Goal: Task Accomplishment & Management: Manage account settings

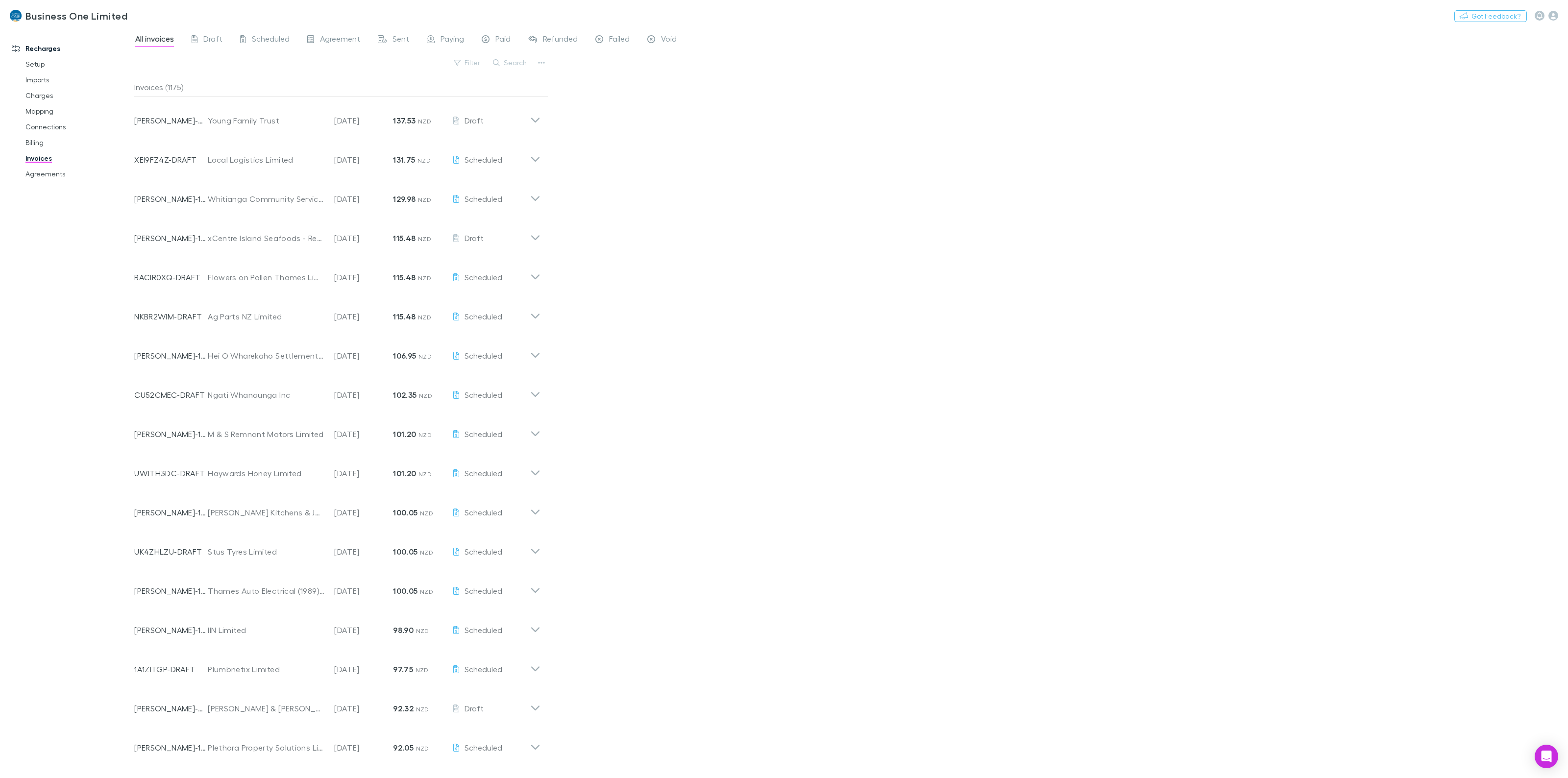
click at [892, 298] on div "All invoices Draft Scheduled Agreement Sent Paying Paid Refunded Failed Void Fi…" at bounding box center [850, 402] width 1433 height 750
click at [516, 58] on button "Search" at bounding box center [510, 63] width 44 height 12
type input "*"
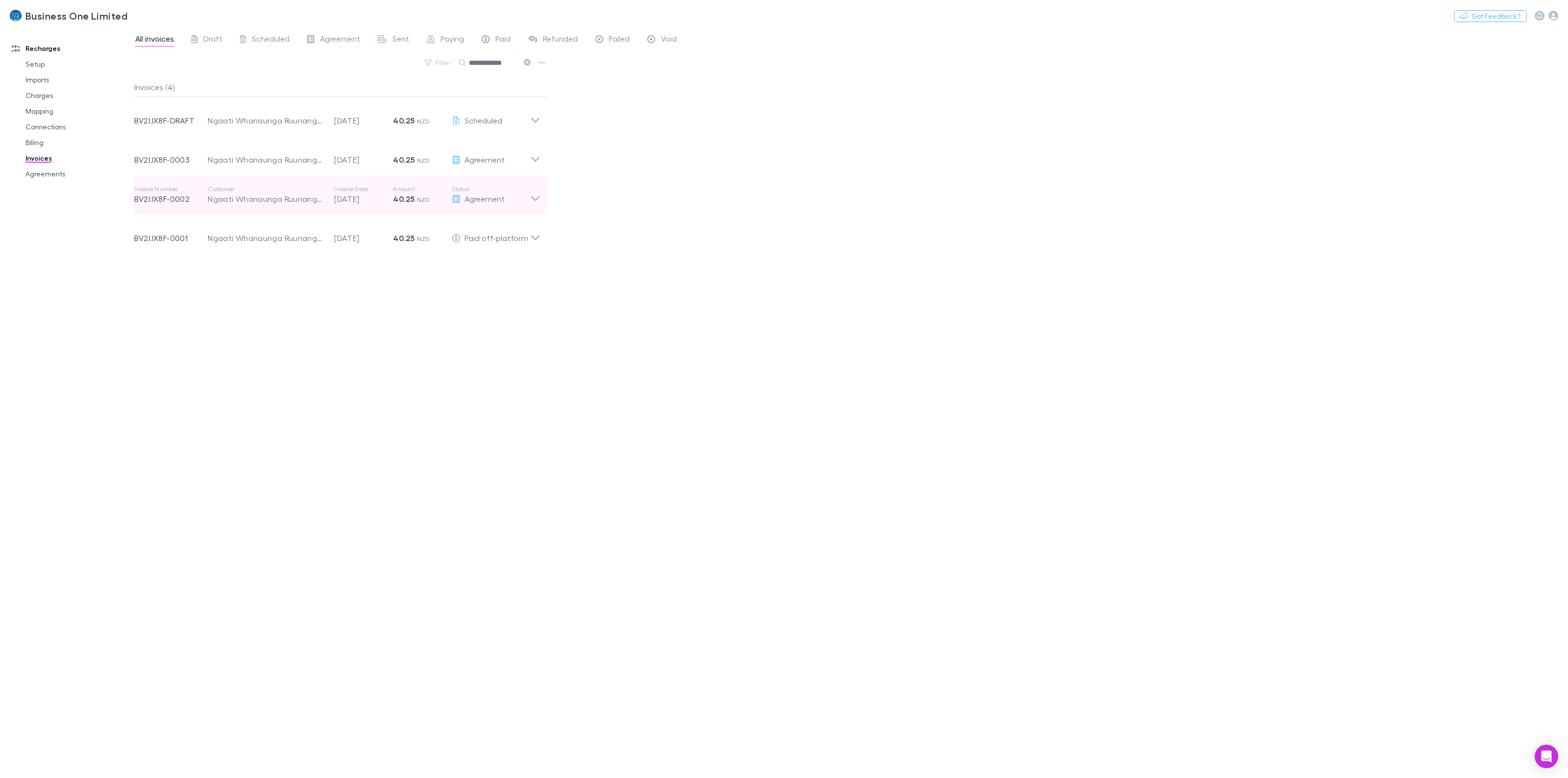
type input "**********"
click at [537, 194] on icon at bounding box center [535, 194] width 10 height 19
click at [476, 224] on icon "button" at bounding box center [476, 225] width 7 height 8
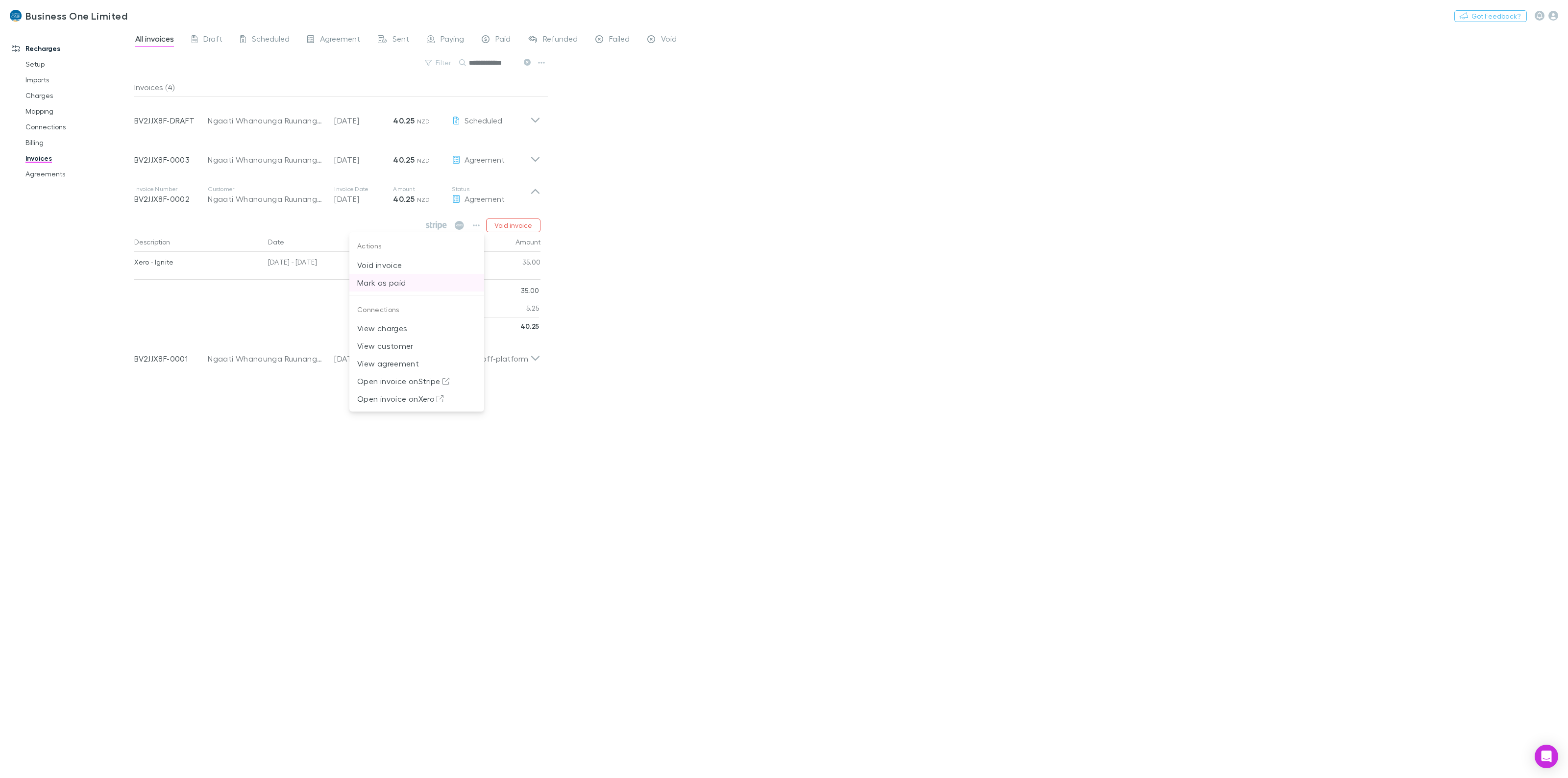
click at [369, 283] on p "Mark as paid" at bounding box center [417, 283] width 119 height 12
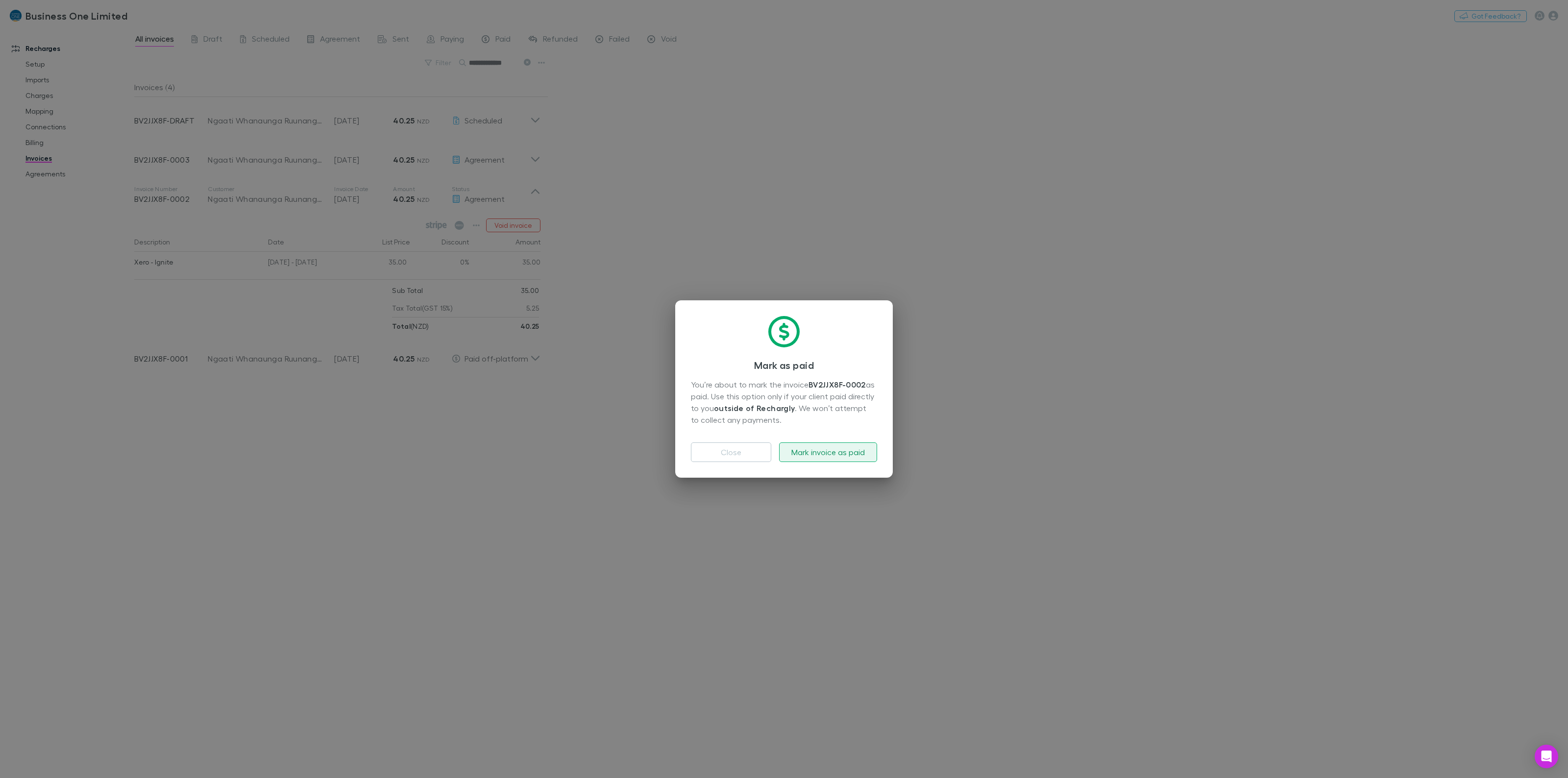
click at [859, 452] on button "Mark invoice as paid" at bounding box center [828, 452] width 98 height 19
click at [716, 449] on button "Excellent" at bounding box center [784, 452] width 186 height 19
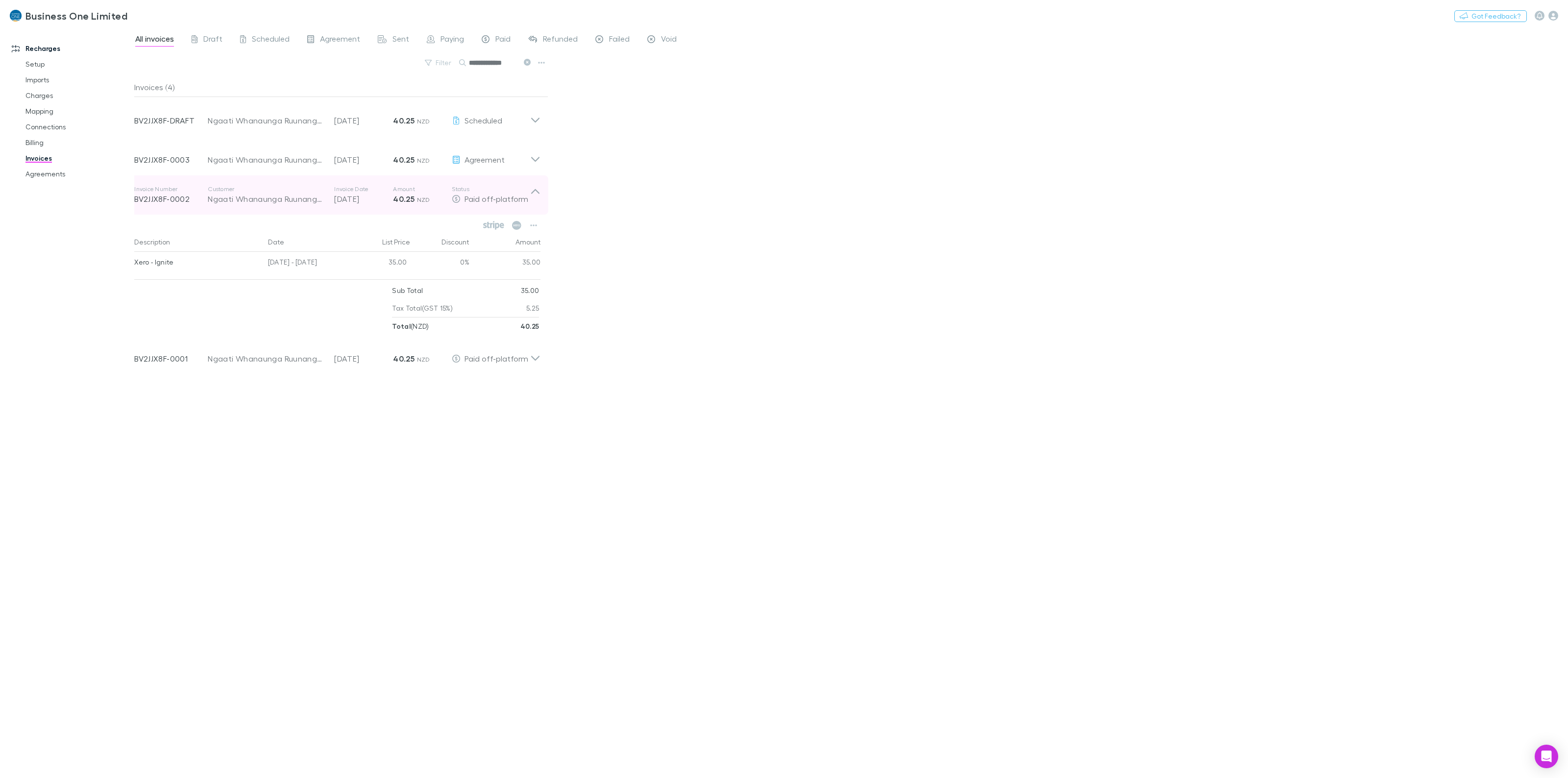
click at [539, 196] on icon at bounding box center [535, 194] width 10 height 19
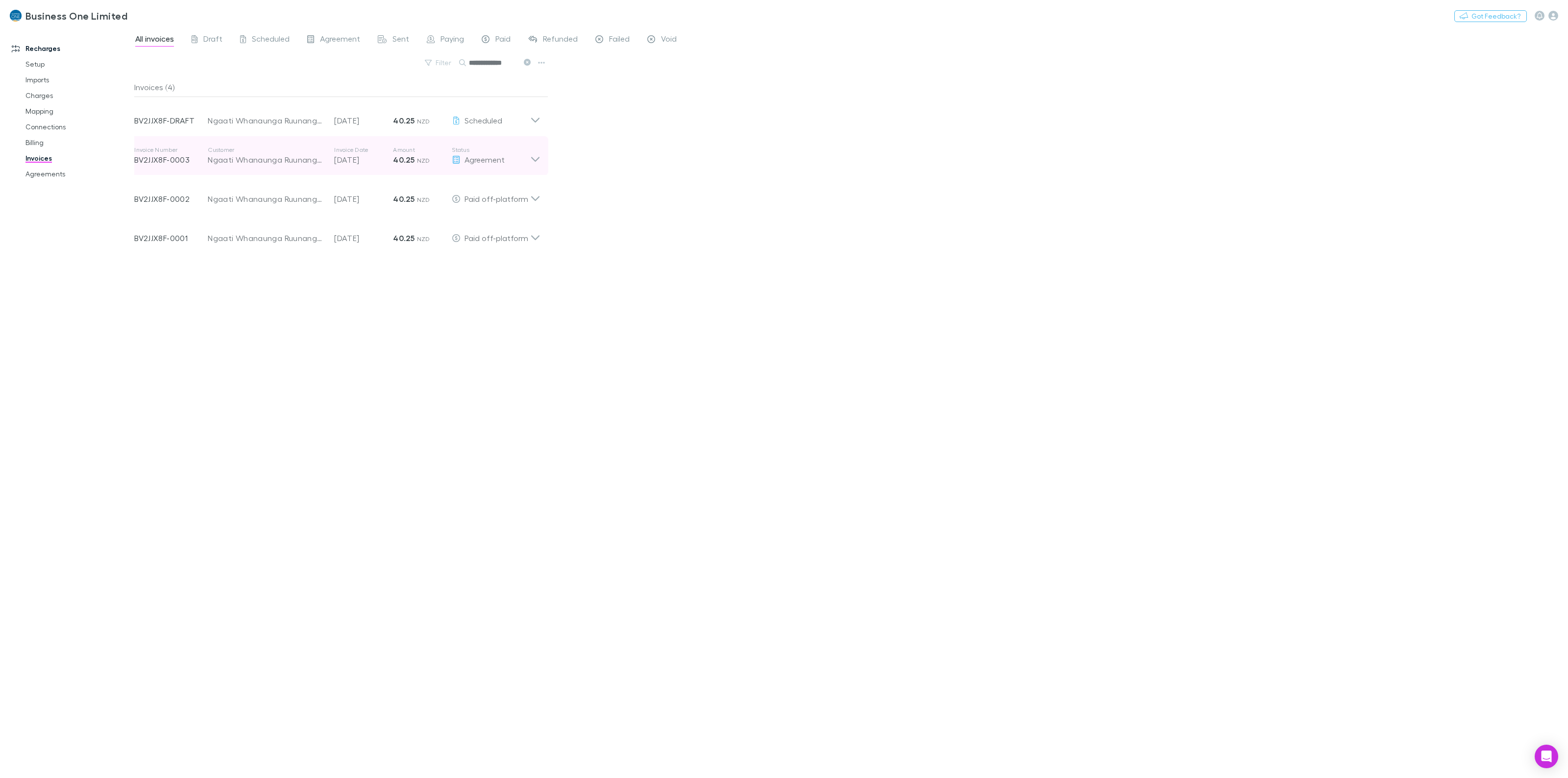
click at [540, 148] on icon at bounding box center [535, 155] width 10 height 19
click at [475, 186] on icon "button" at bounding box center [476, 186] width 7 height 2
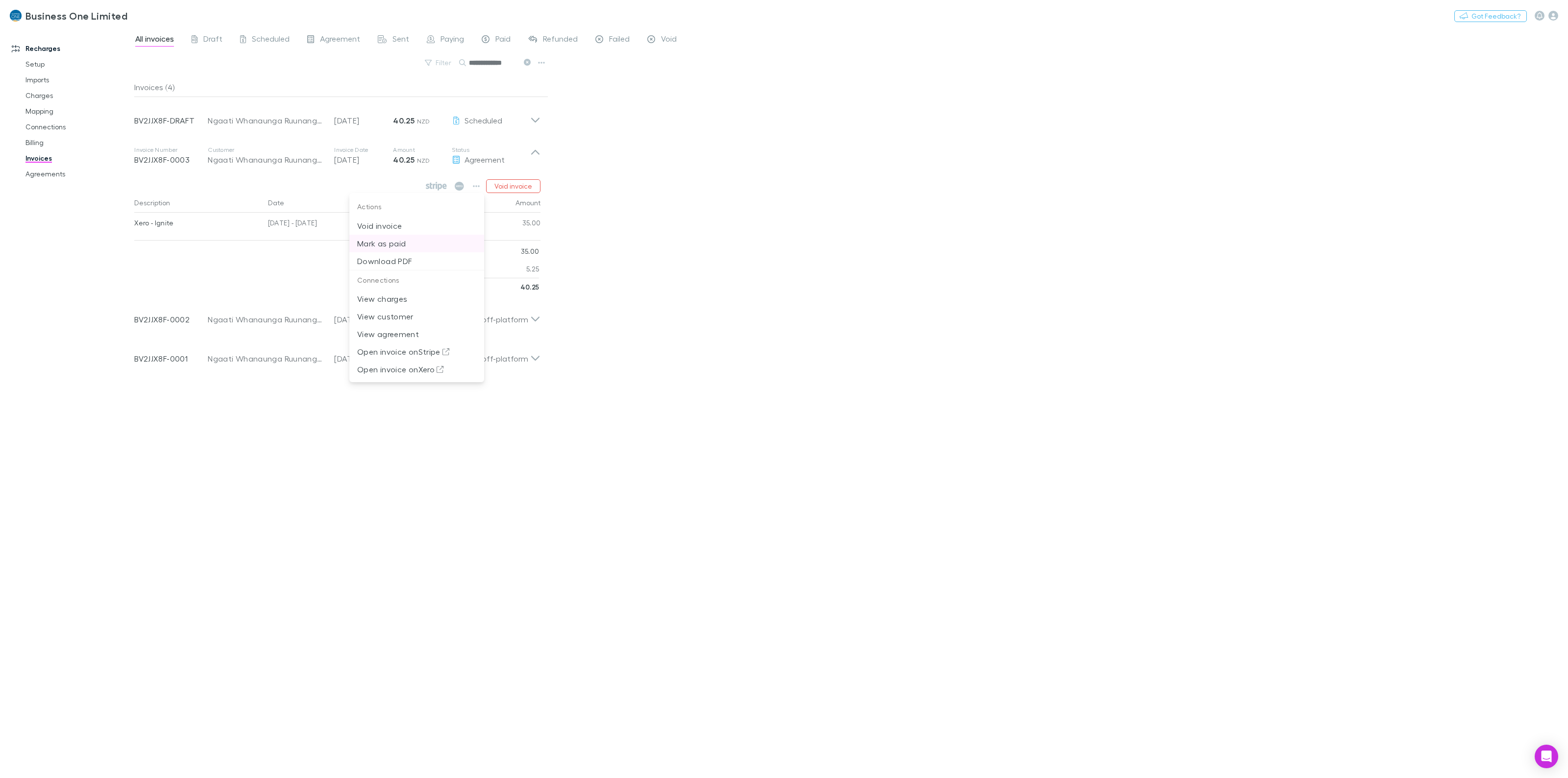
click at [394, 242] on p "Mark as paid" at bounding box center [417, 243] width 119 height 12
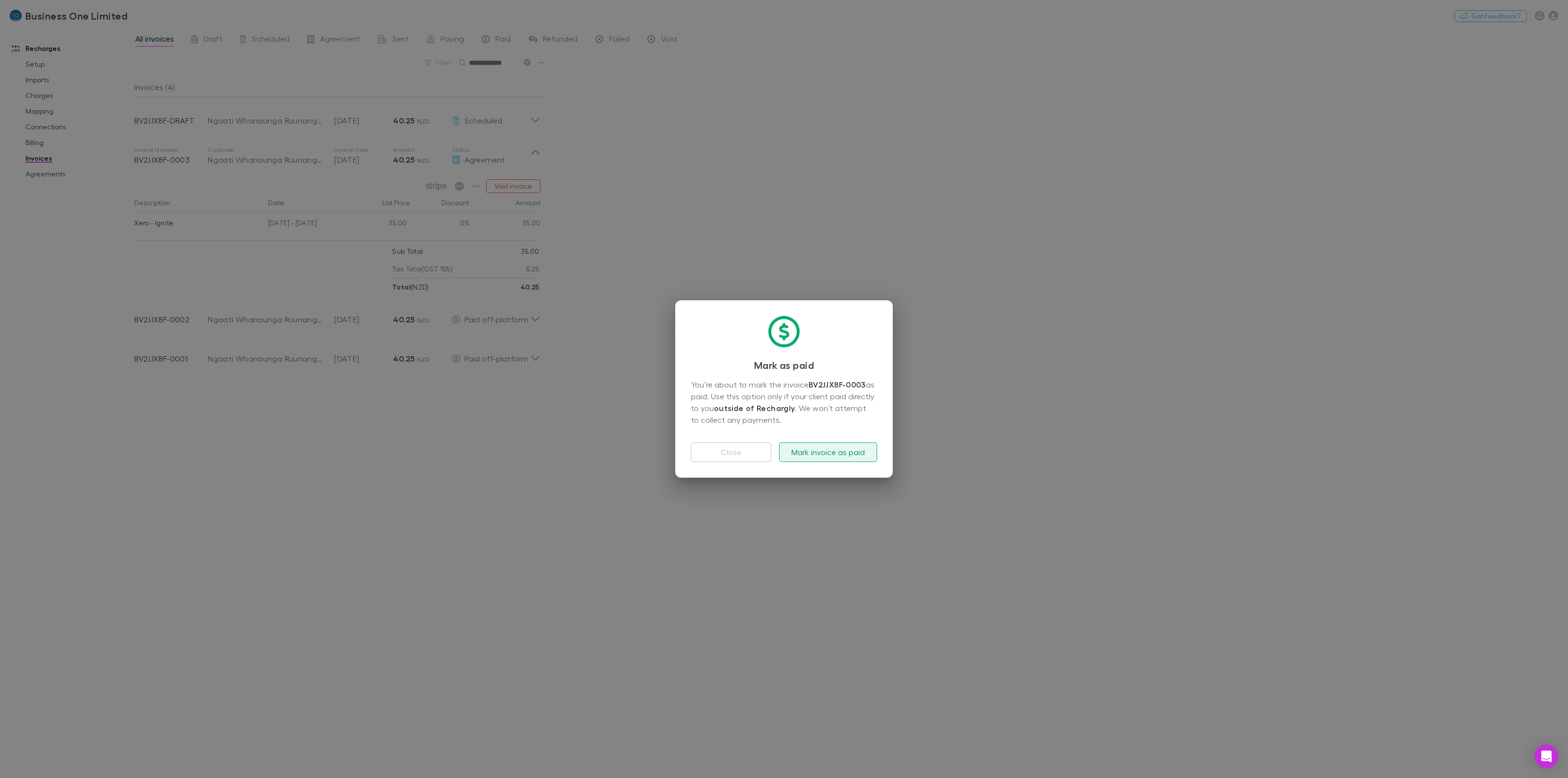
click at [831, 449] on button "Mark invoice as paid" at bounding box center [828, 452] width 98 height 19
drag, startPoint x: 466, startPoint y: 483, endPoint x: 248, endPoint y: 446, distance: 221.1
click at [466, 484] on div "[PERSON_NAME] as paid You’re about to mark the invoice BV2JJX8F-0003 as paid. U…" at bounding box center [784, 389] width 1568 height 778
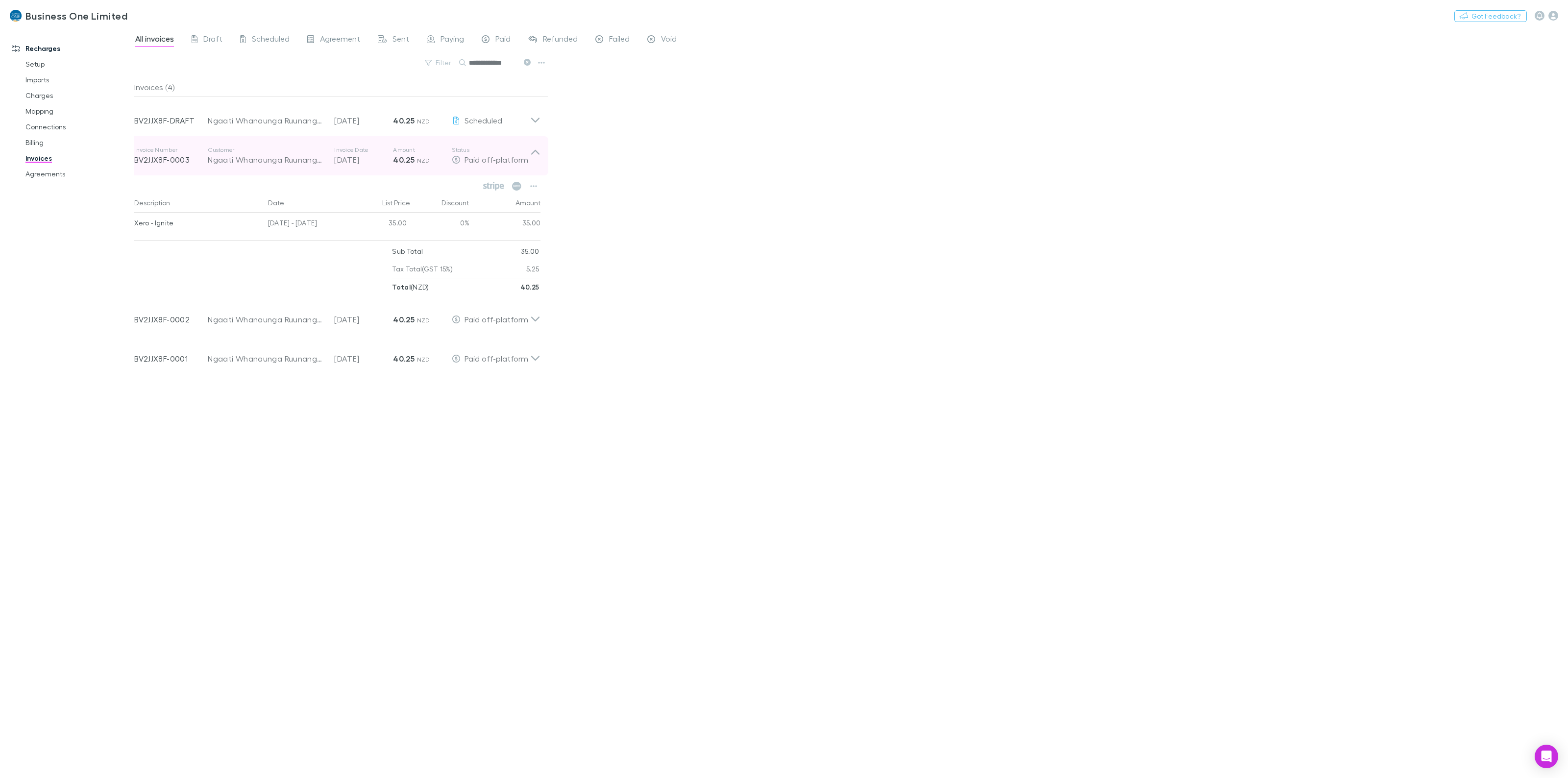
click at [542, 154] on div "Invoice Number BV2JJX8F-0003 Customer Ngaati Whanaunga Ruunanga Trust Invoice D…" at bounding box center [337, 155] width 422 height 39
click at [735, 145] on div "**********" at bounding box center [850, 402] width 1433 height 750
click at [1081, 511] on div "**********" at bounding box center [850, 402] width 1433 height 750
click at [527, 64] on icon at bounding box center [527, 62] width 7 height 7
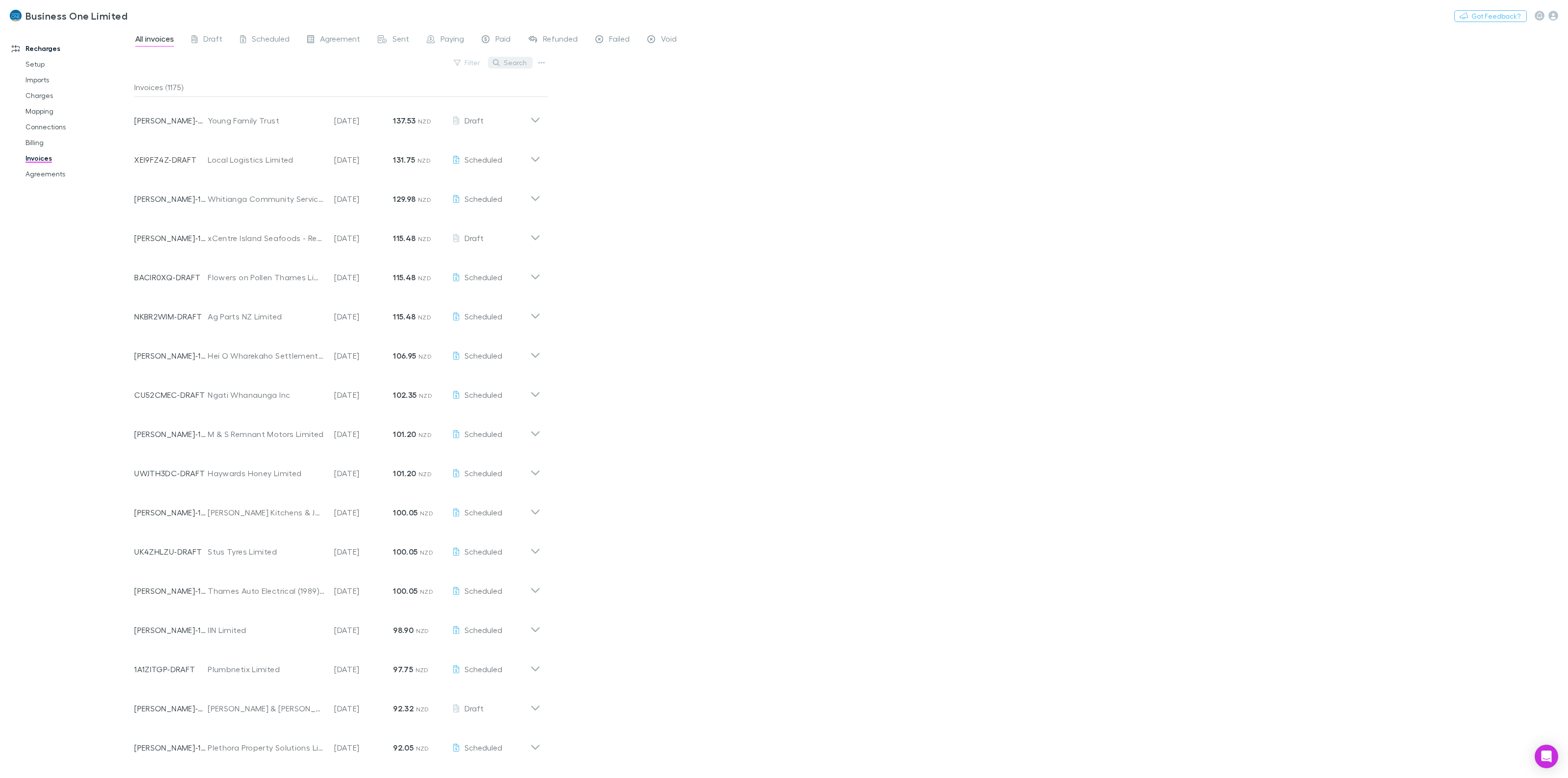
click at [504, 64] on button "Search" at bounding box center [510, 63] width 44 height 12
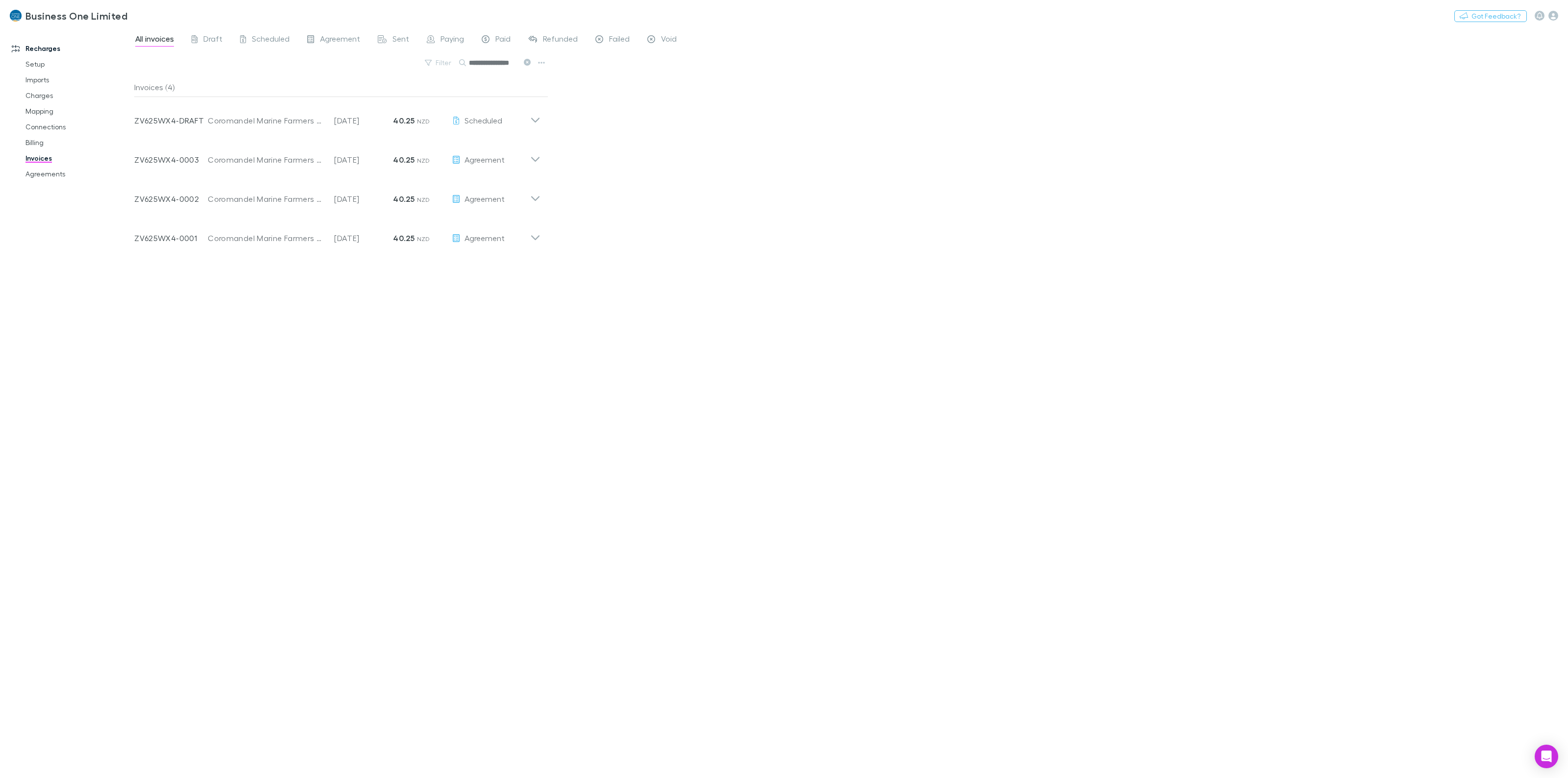
type input "**********"
drag, startPoint x: 273, startPoint y: 466, endPoint x: 272, endPoint y: 460, distance: 6.1
click at [273, 466] on div "Invoices (4) Invoice Number ZV625WX4-DRAFT Customer Coromandel Marine Farmers L…" at bounding box center [341, 423] width 414 height 692
click at [300, 410] on div "Invoices (4) Invoice Number ZV625WX4-DRAFT Customer Coromandel Marine Farmers L…" at bounding box center [341, 423] width 414 height 692
click at [39, 96] on link "Charges" at bounding box center [79, 96] width 126 height 16
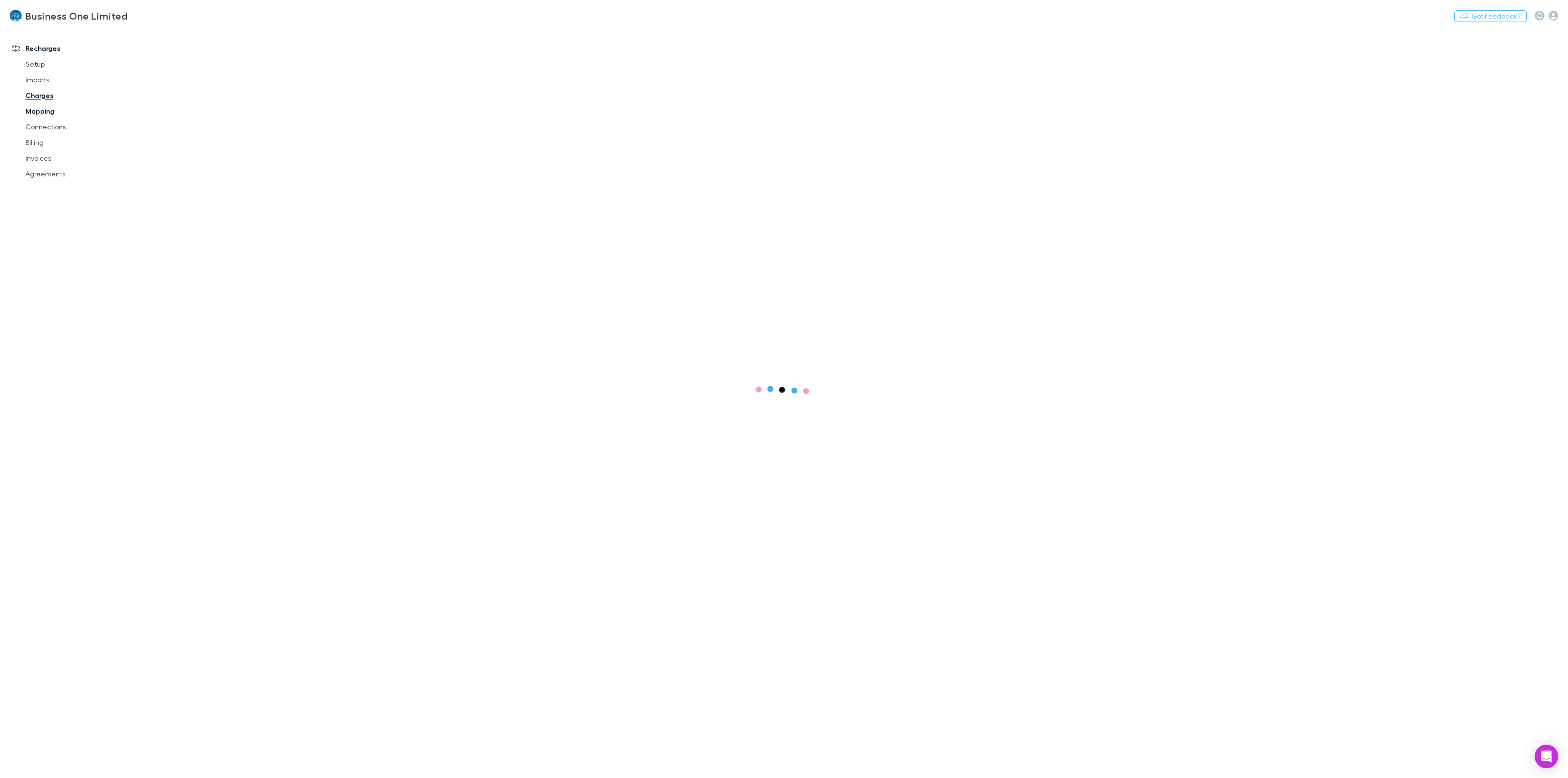
click at [37, 109] on link "Mapping" at bounding box center [79, 111] width 126 height 16
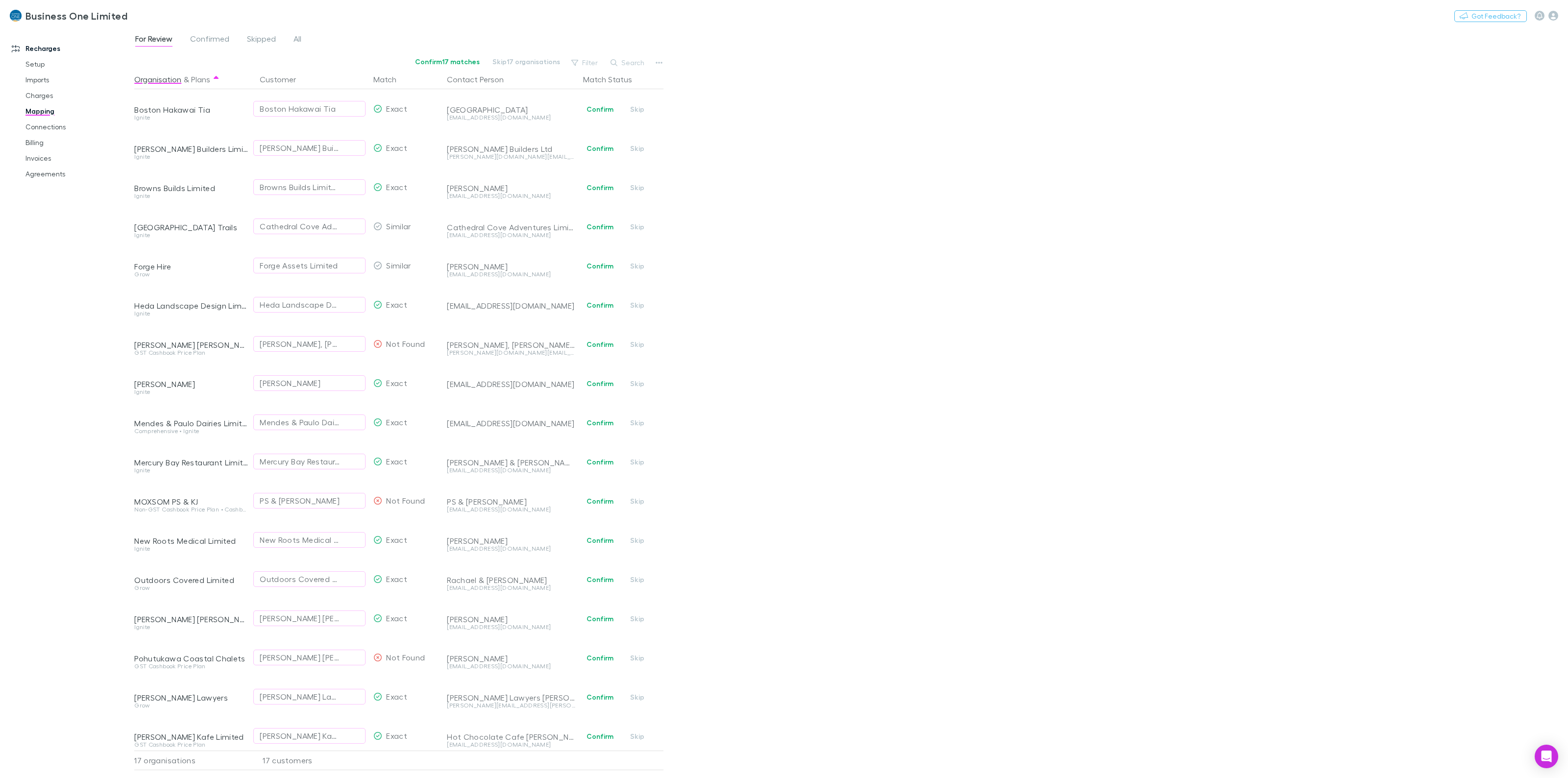
click at [755, 452] on div "For Review Confirmed Skipped All Confirm 17 matches Skip 17 organisations Filte…" at bounding box center [850, 402] width 1433 height 750
drag, startPoint x: 958, startPoint y: 462, endPoint x: 778, endPoint y: 391, distance: 193.5
click at [951, 464] on div "For Review Confirmed Skipped All Confirm 17 matches Skip 17 organisations Filte…" at bounding box center [850, 402] width 1433 height 750
click at [299, 42] on span "All" at bounding box center [297, 39] width 8 height 13
click at [625, 60] on button "Search" at bounding box center [627, 63] width 44 height 12
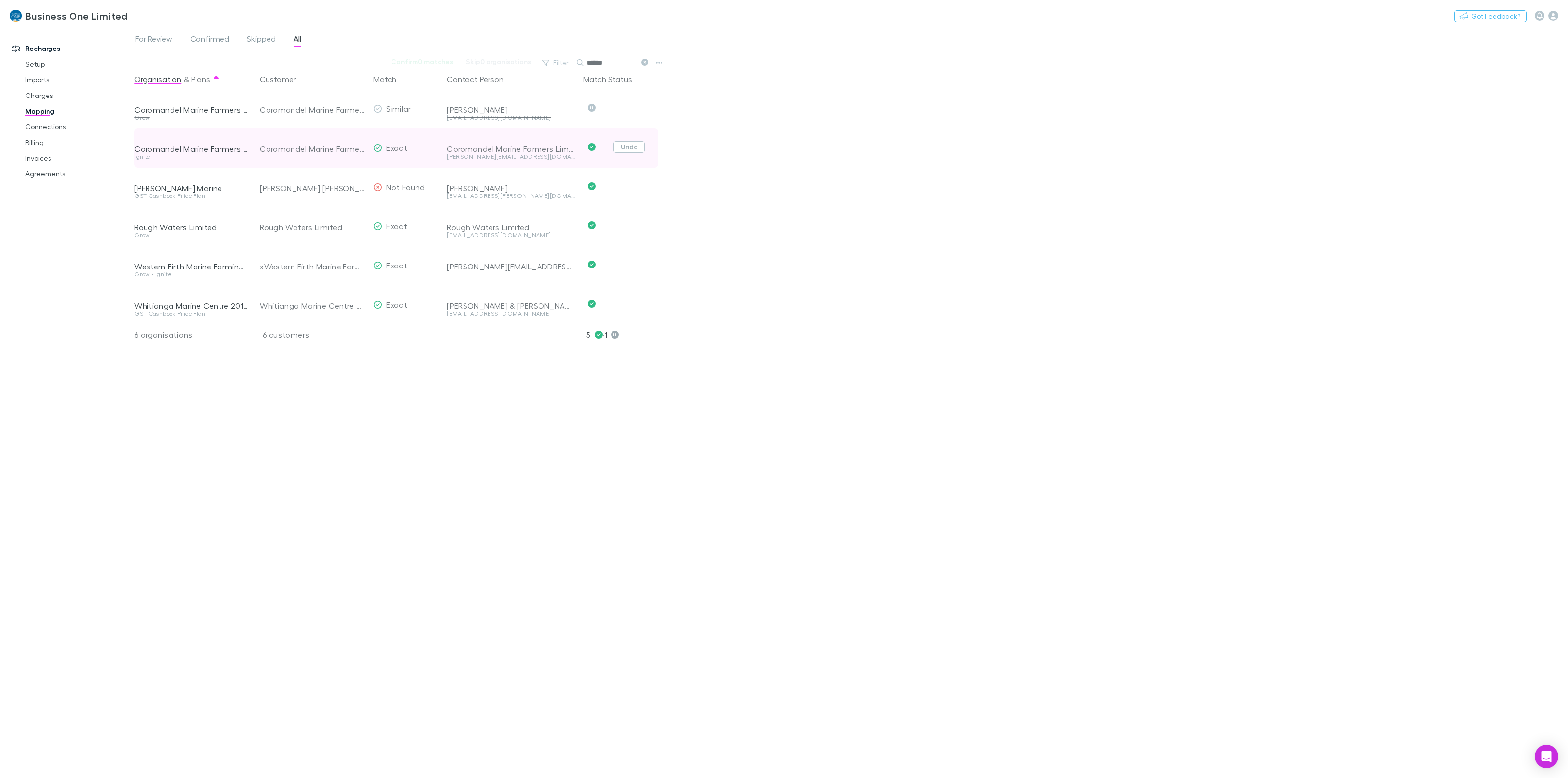
type input "******"
click at [623, 148] on button "Undo" at bounding box center [628, 147] width 31 height 12
drag, startPoint x: 475, startPoint y: 393, endPoint x: 470, endPoint y: 385, distance: 9.4
click at [475, 393] on div "Organisation & Plans Customer Match Contact Person Match Status Coromandel Mari…" at bounding box center [400, 419] width 532 height 700
click at [56, 16] on h3 "Business One Limited" at bounding box center [76, 16] width 102 height 12
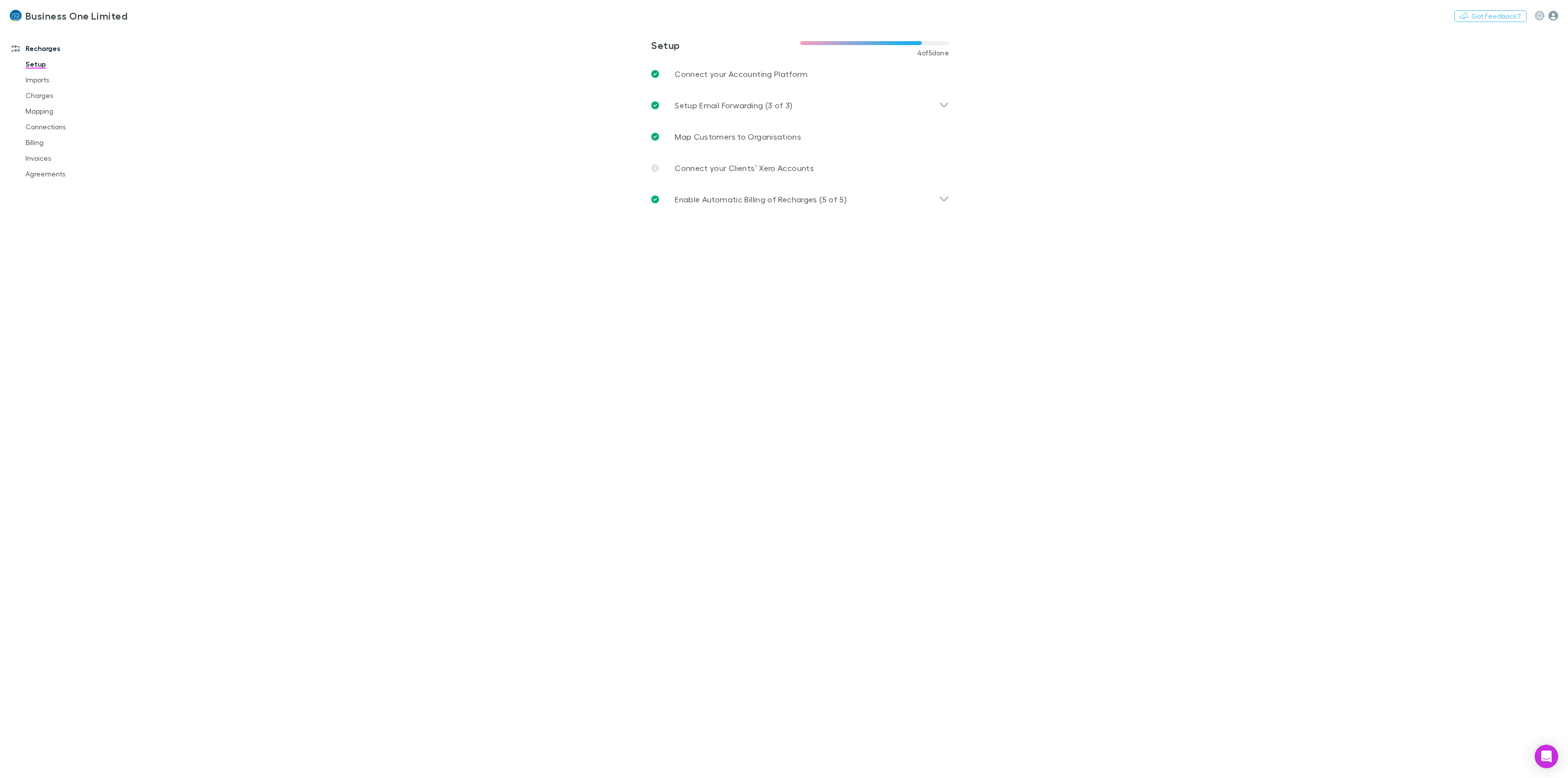
click at [1551, 16] on icon "button" at bounding box center [1553, 16] width 10 height 10
click at [1466, 215] on span "Integrations" at bounding box center [1491, 214] width 119 height 12
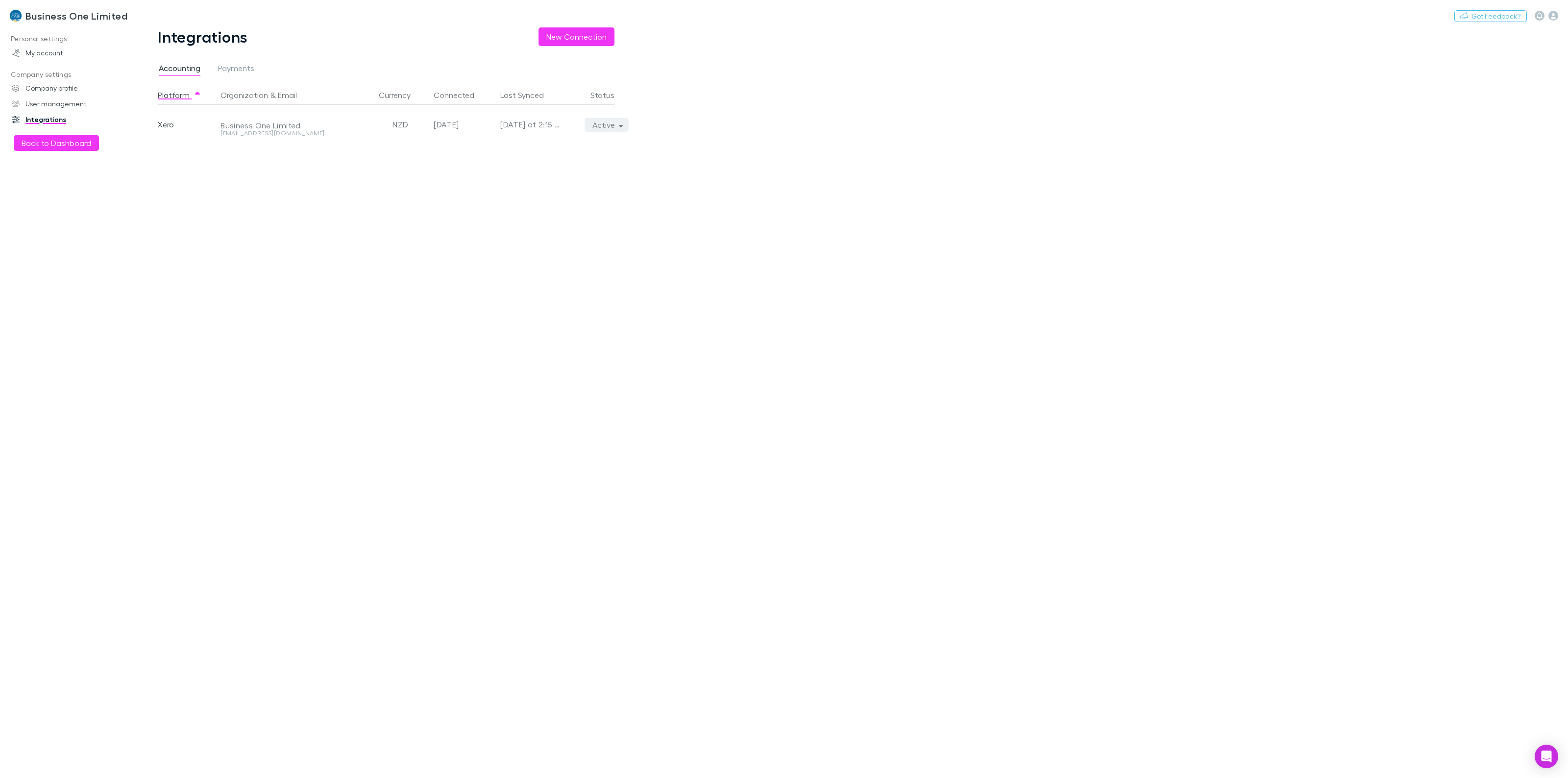
click at [611, 130] on button "Active" at bounding box center [606, 125] width 44 height 13
click at [543, 145] on p "Re-sync now" at bounding box center [561, 144] width 119 height 12
drag, startPoint x: 324, startPoint y: 319, endPoint x: 339, endPoint y: 289, distance: 33.5
click at [324, 319] on div at bounding box center [784, 389] width 1568 height 778
click at [34, 140] on button "Back to Dashboard" at bounding box center [56, 143] width 86 height 16
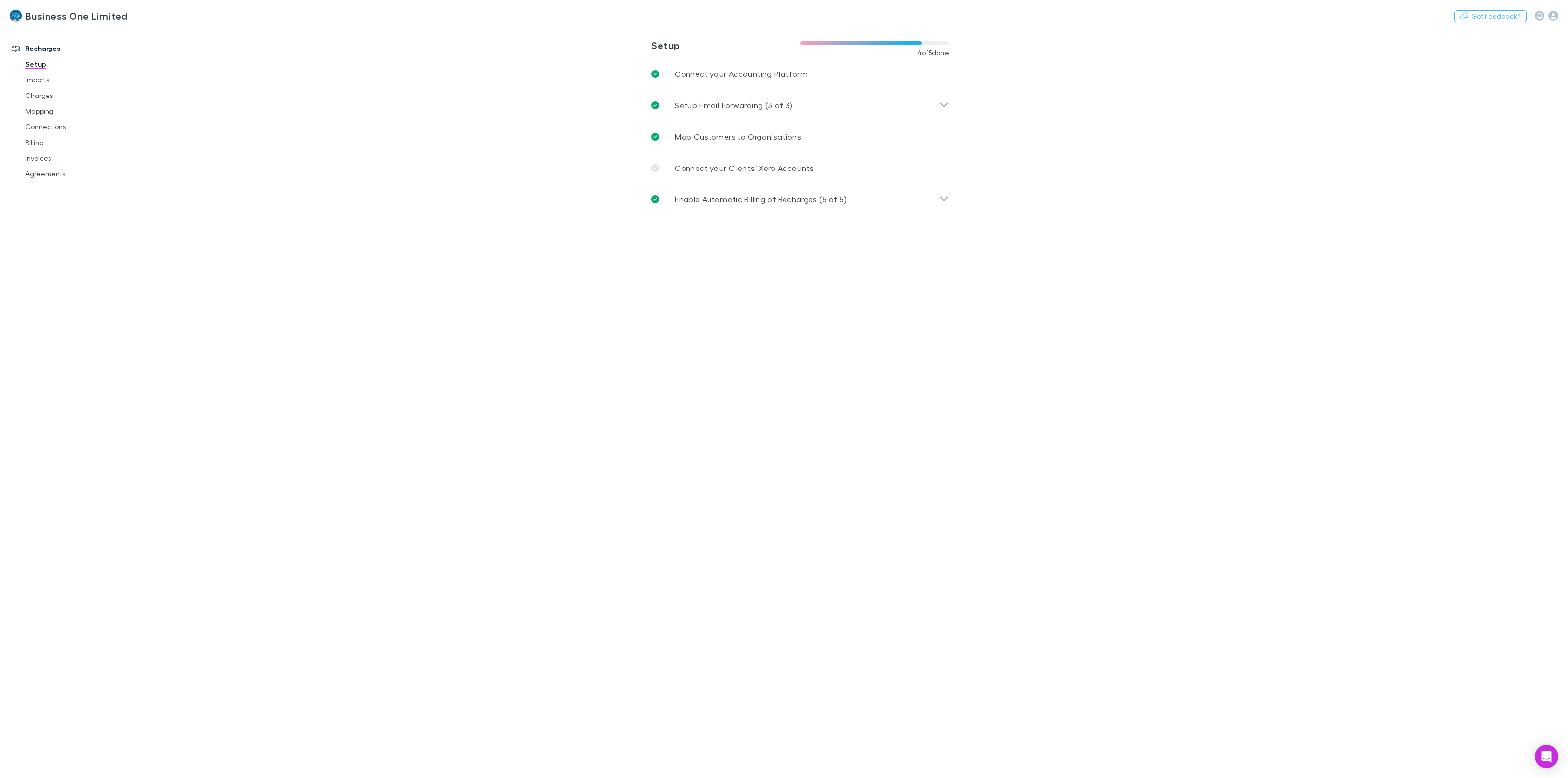
click at [226, 345] on main "**********" at bounding box center [850, 402] width 1433 height 750
click at [750, 133] on p "Map Customers to Organisations" at bounding box center [737, 137] width 127 height 12
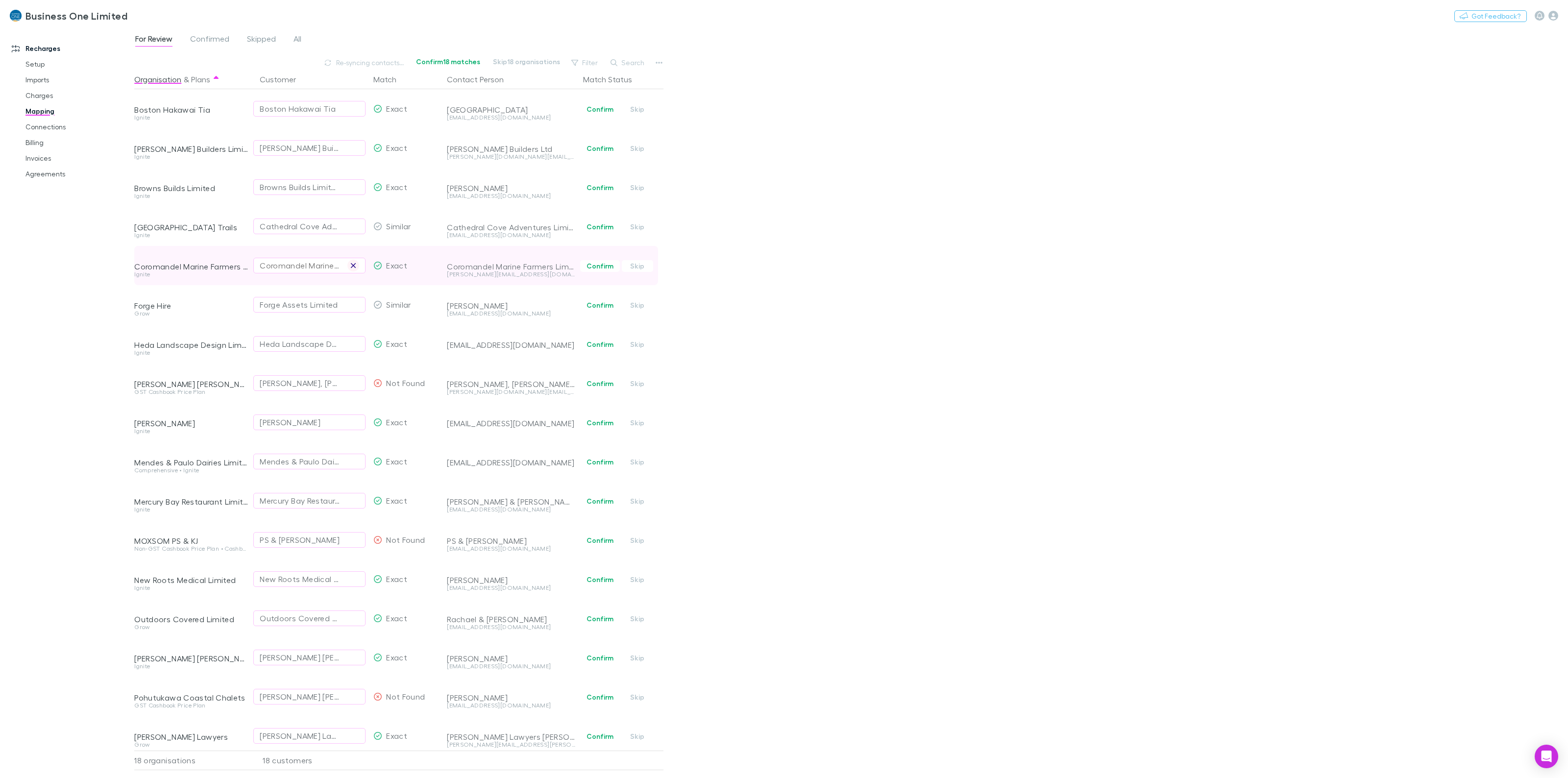
click at [350, 269] on icon "button" at bounding box center [353, 265] width 6 height 8
click at [321, 267] on div "Coromandel Marine Farmers Limited" at bounding box center [299, 266] width 80 height 12
type input "*"
type input "*******"
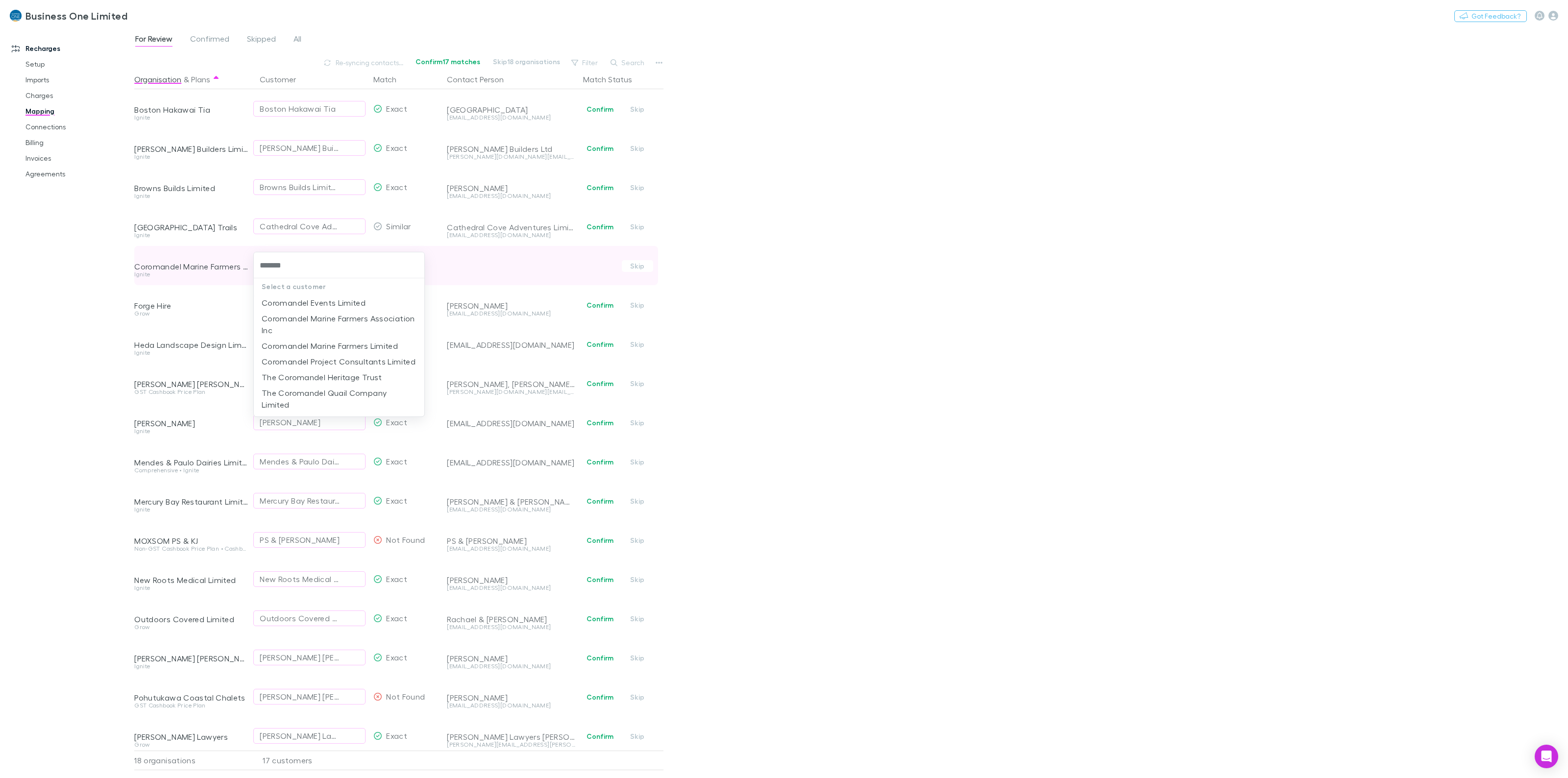
click at [59, 263] on div at bounding box center [784, 389] width 1568 height 778
click at [33, 66] on link "Setup" at bounding box center [79, 64] width 126 height 16
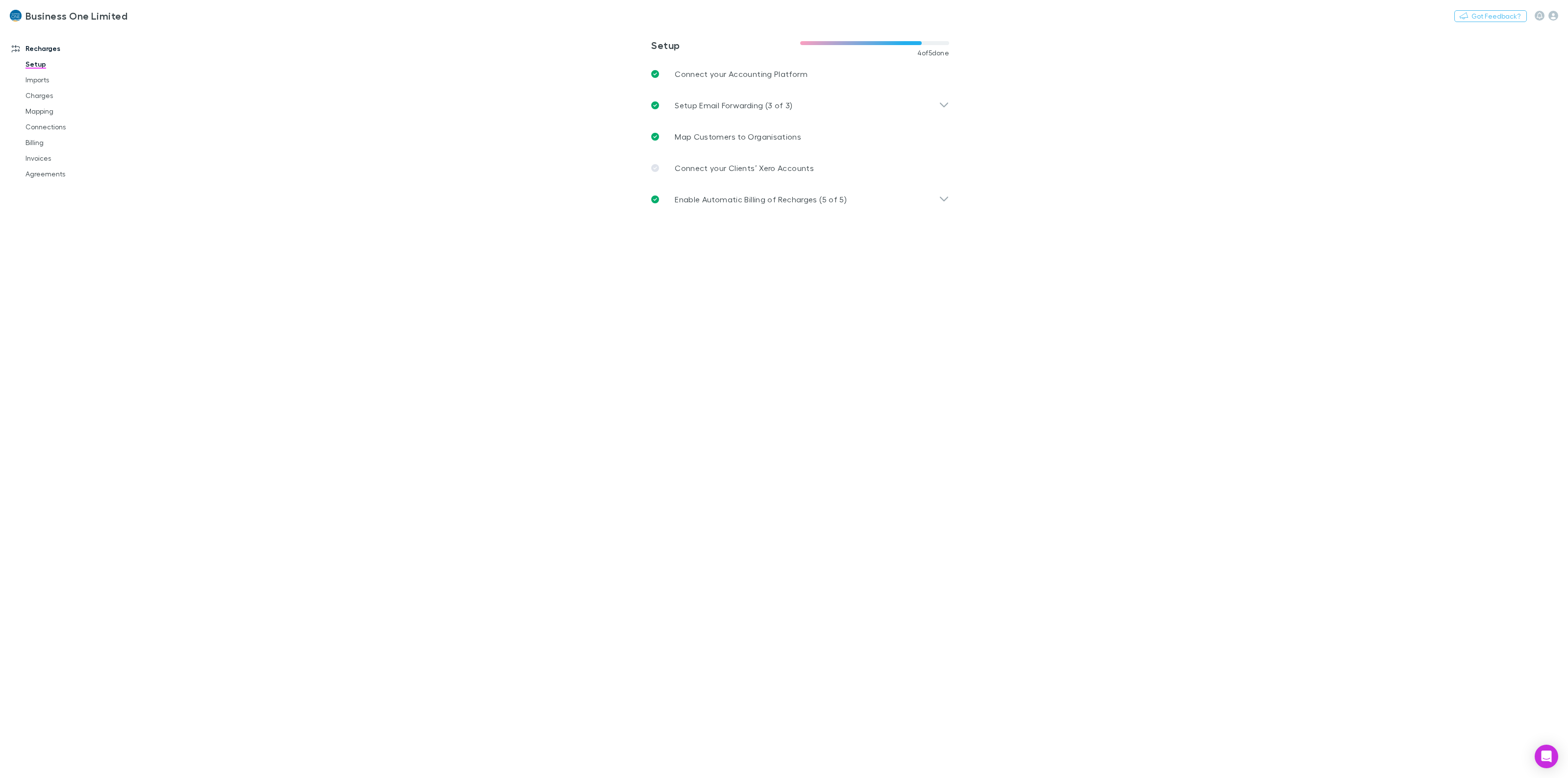
click at [1547, 19] on div at bounding box center [1546, 16] width 23 height 10
click at [1550, 18] on icon "button" at bounding box center [1553, 16] width 10 height 10
click at [1459, 197] on span "User management" at bounding box center [1491, 196] width 119 height 12
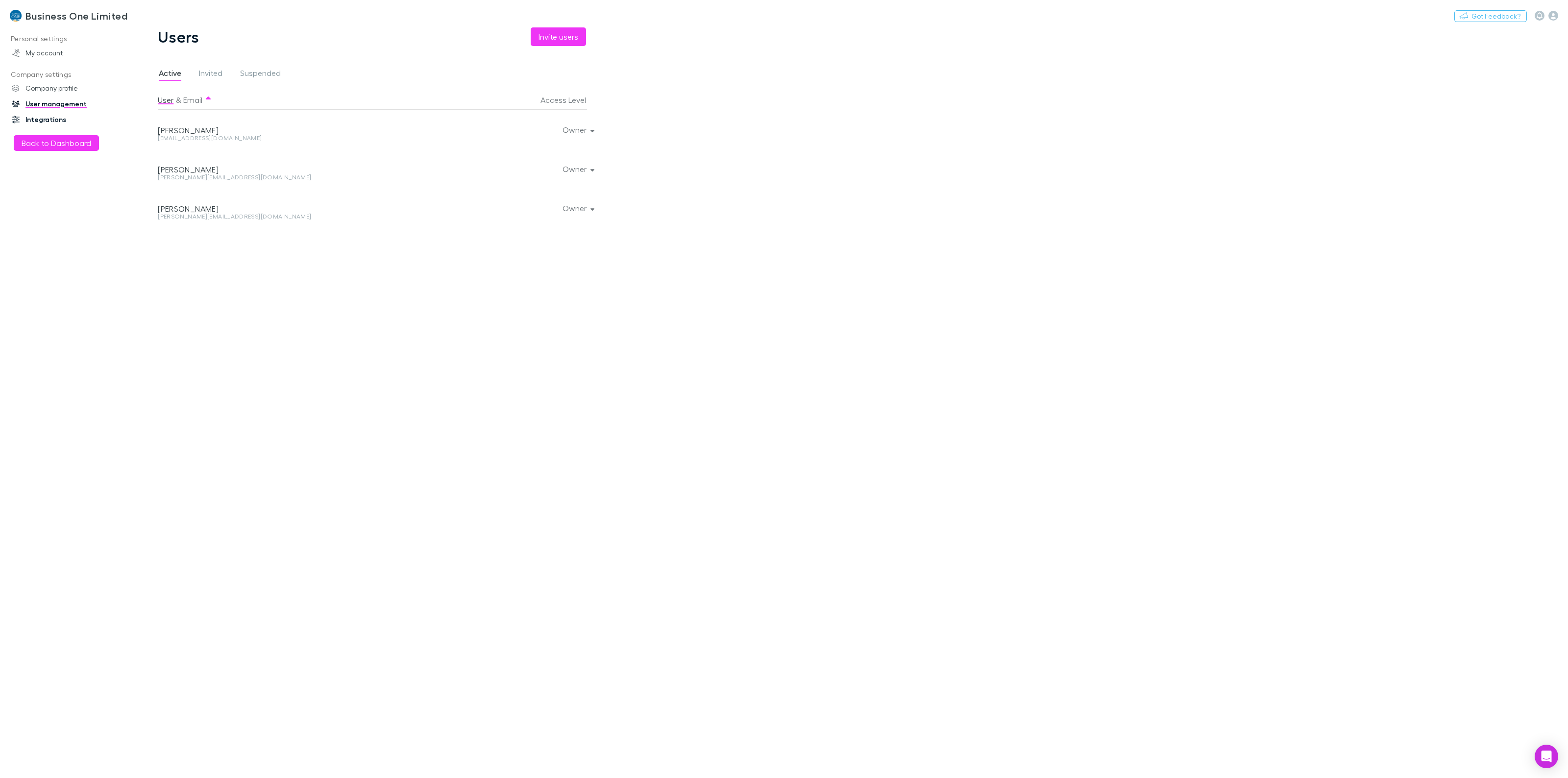
click at [70, 124] on link "Integrations" at bounding box center [71, 119] width 140 height 16
click at [615, 129] on button "Active" at bounding box center [606, 125] width 44 height 13
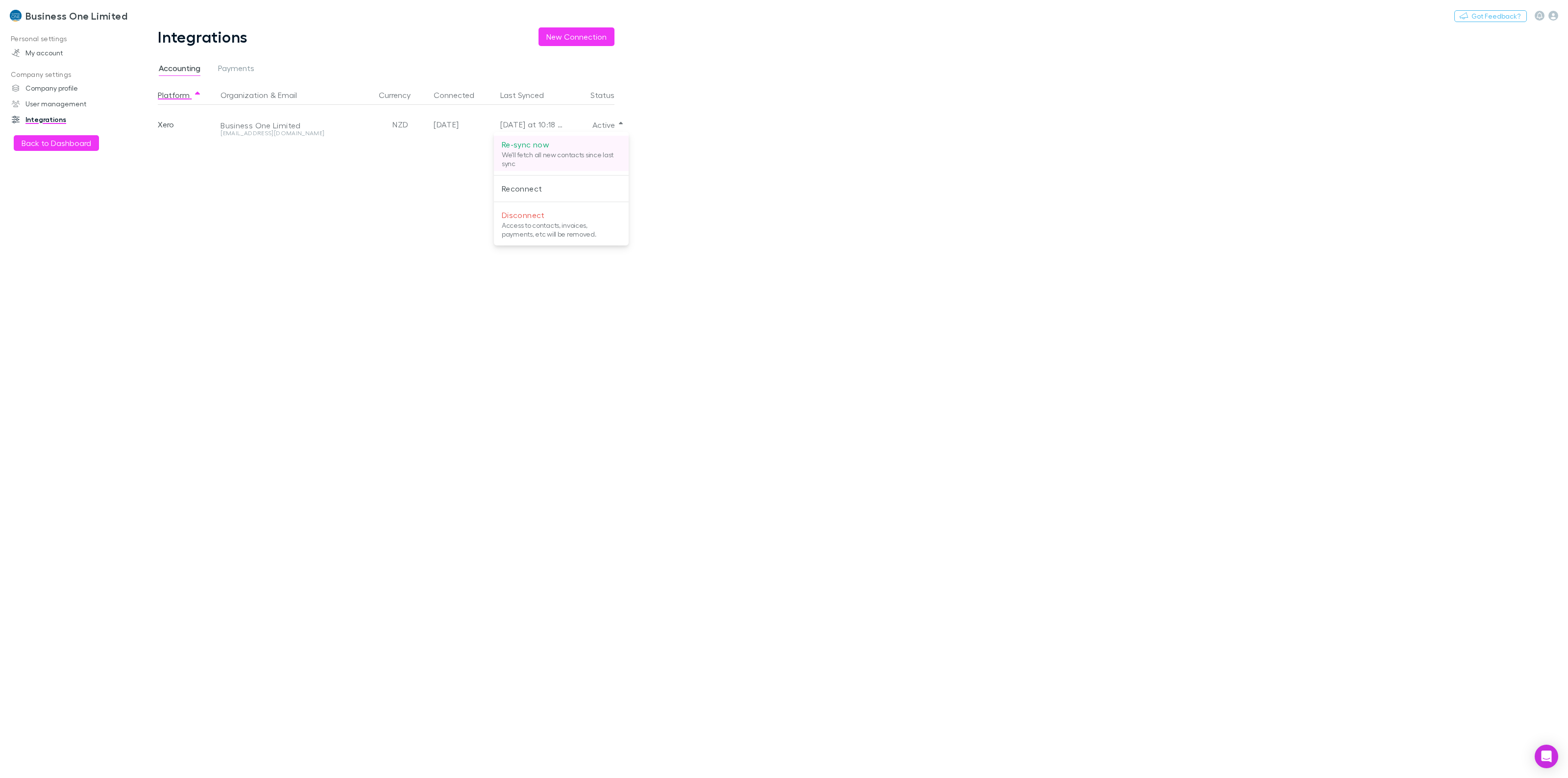
click at [553, 153] on p "We'll fetch all new contacts since last sync" at bounding box center [561, 158] width 119 height 18
click at [39, 144] on div at bounding box center [784, 389] width 1568 height 778
click at [39, 144] on button "Back to Dashboard" at bounding box center [56, 143] width 86 height 16
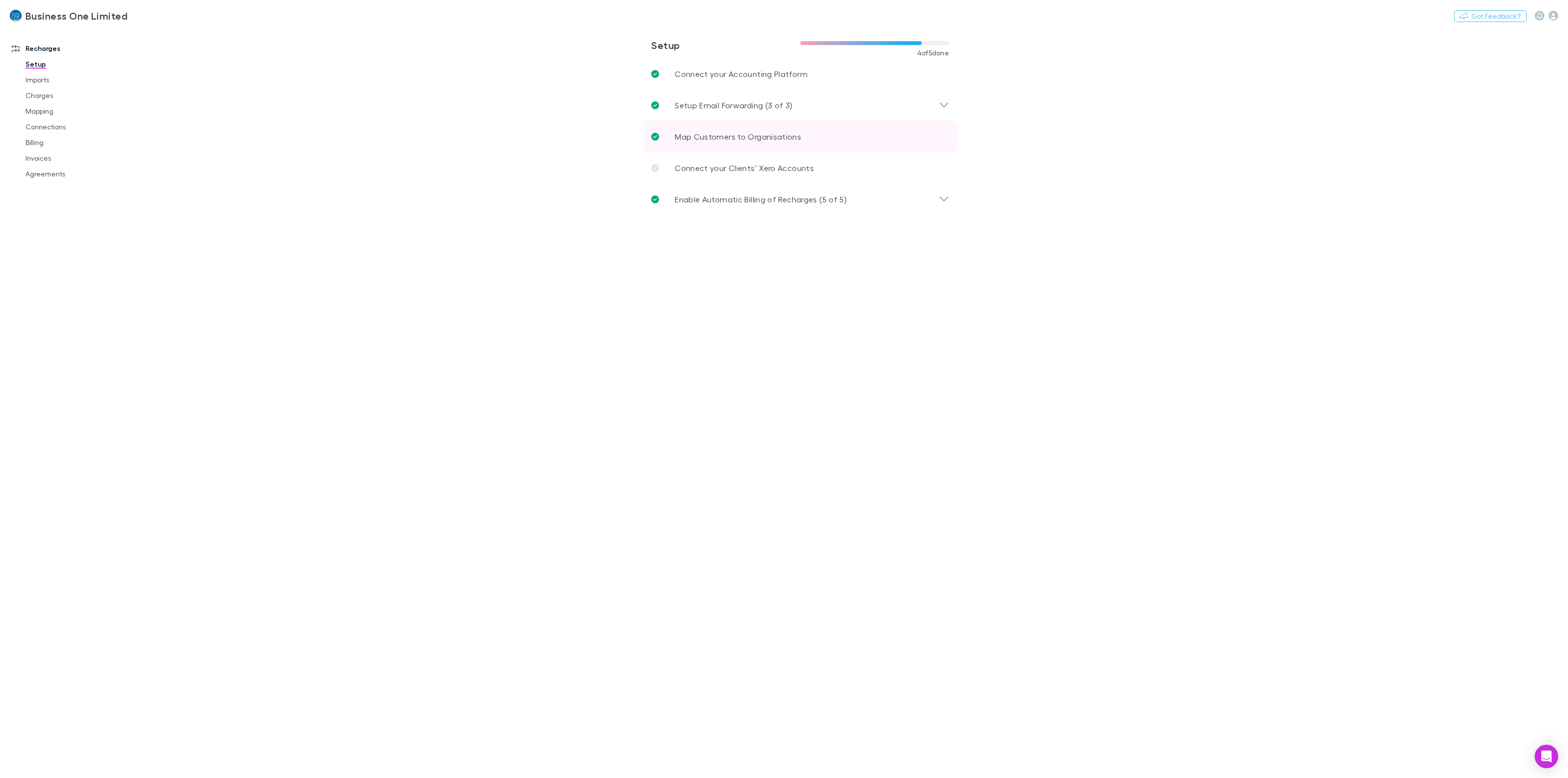
click at [720, 125] on link "Map Customers to Organisations" at bounding box center [800, 136] width 314 height 31
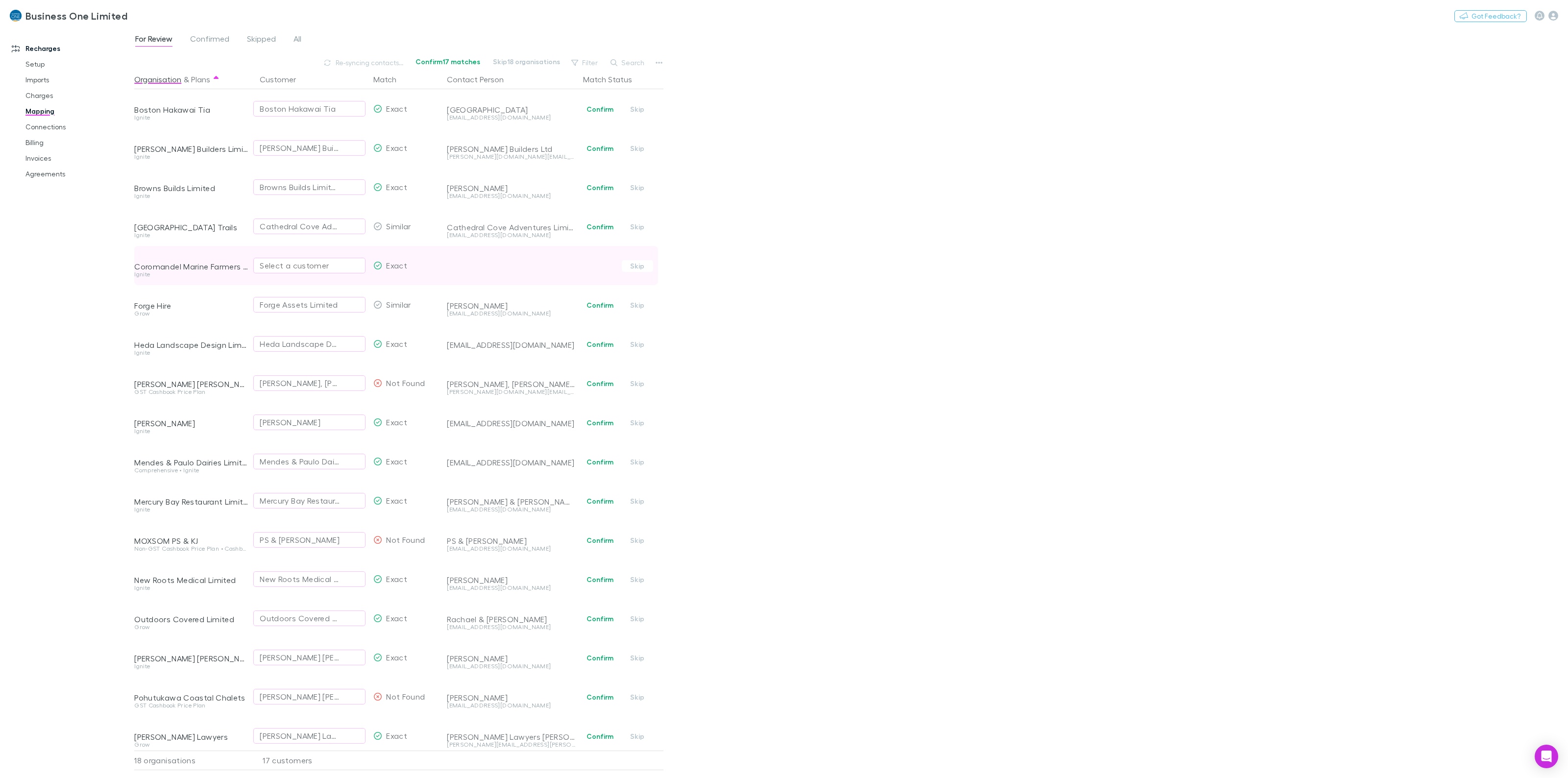
click at [273, 266] on div "Select a customer" at bounding box center [309, 266] width 100 height 12
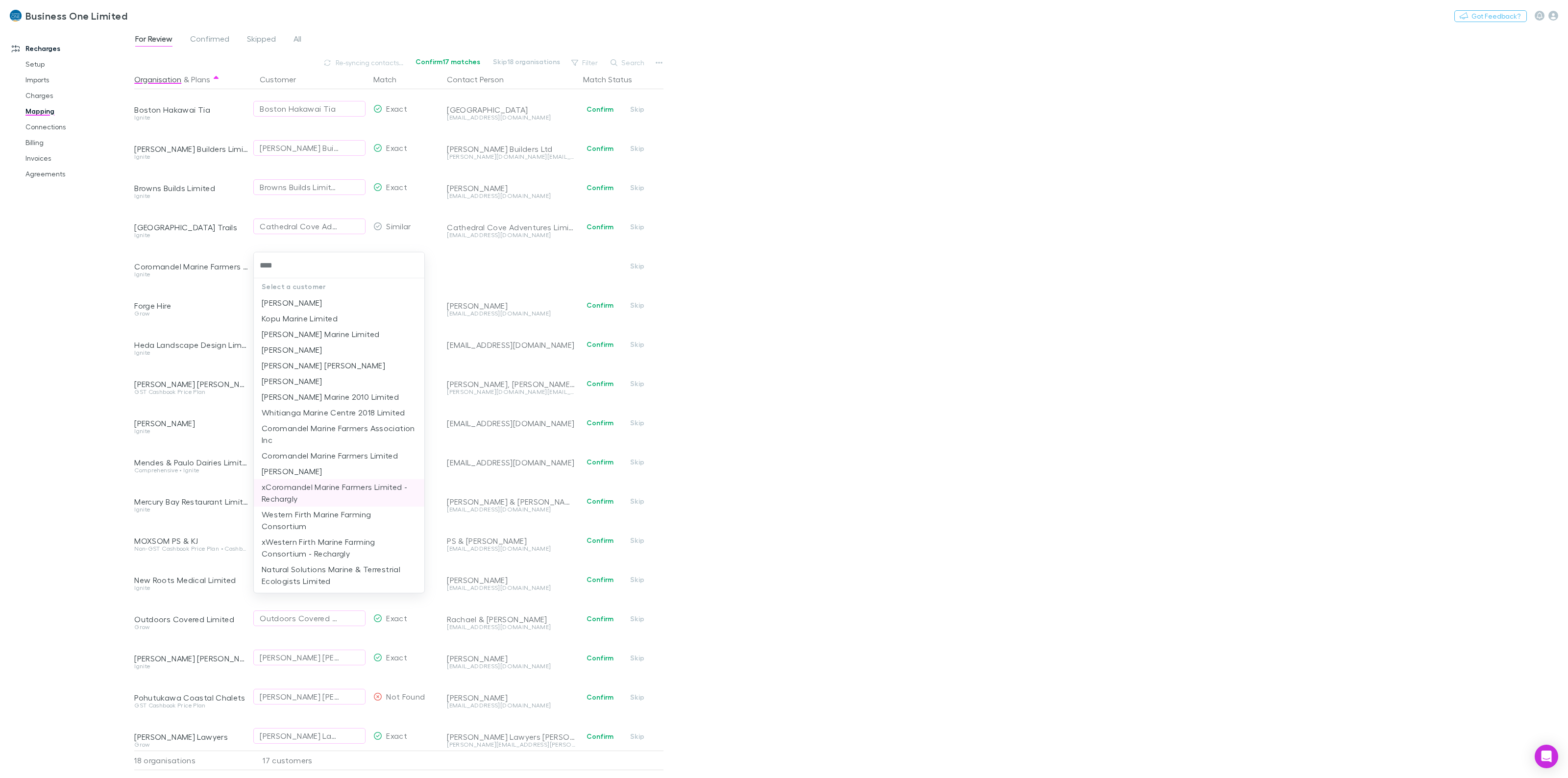
click at [290, 495] on li "xCoromandel Marine Farmers Limited - Rechargly" at bounding box center [339, 492] width 170 height 28
type input "**********"
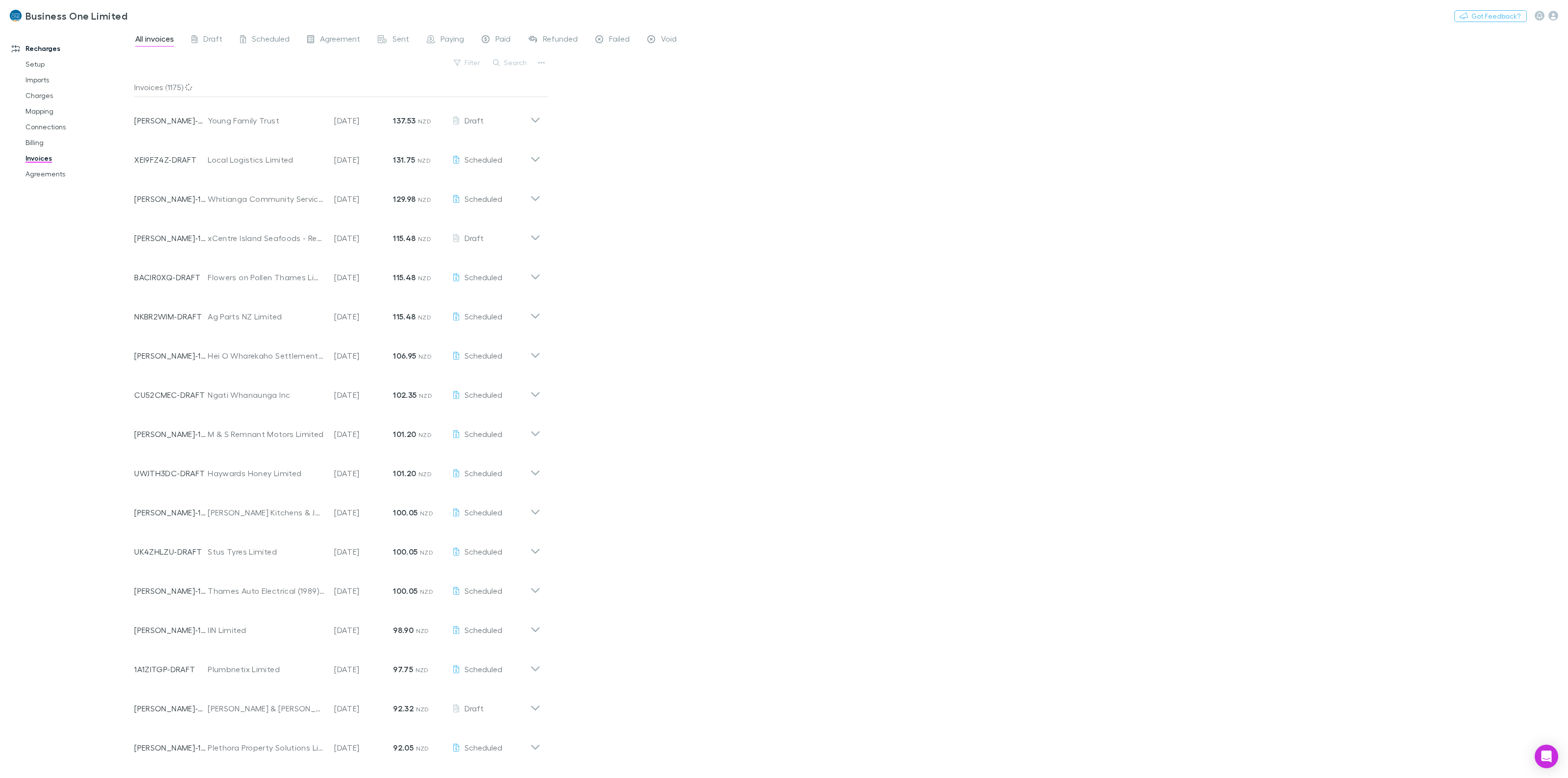
click at [532, 62] on div "Filter Search" at bounding box center [341, 67] width 414 height 22
drag, startPoint x: 505, startPoint y: 65, endPoint x: 510, endPoint y: 62, distance: 5.8
click at [507, 62] on button "Search" at bounding box center [510, 63] width 44 height 12
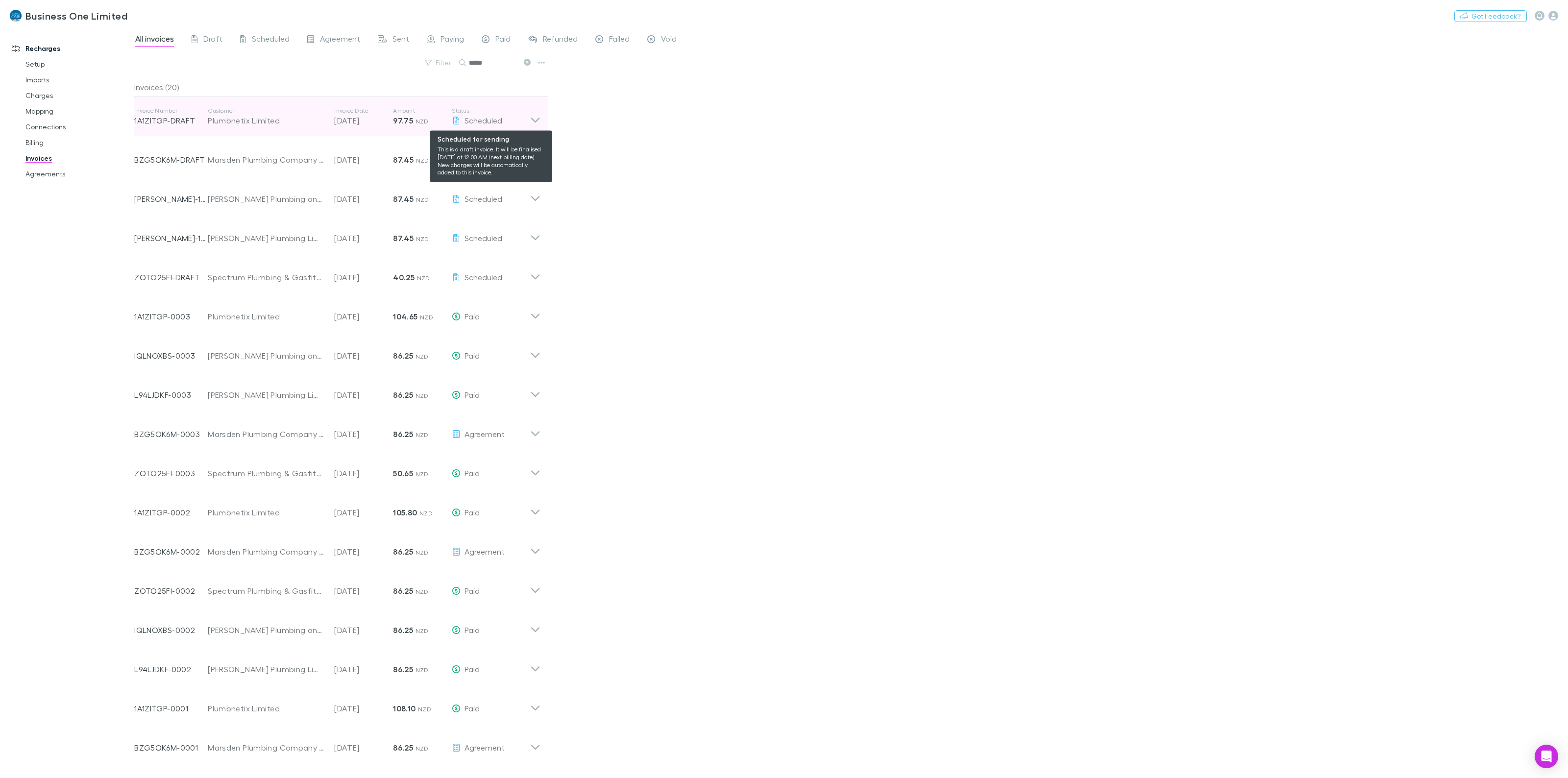
type input "*****"
click at [518, 117] on div "Scheduled" at bounding box center [491, 121] width 78 height 12
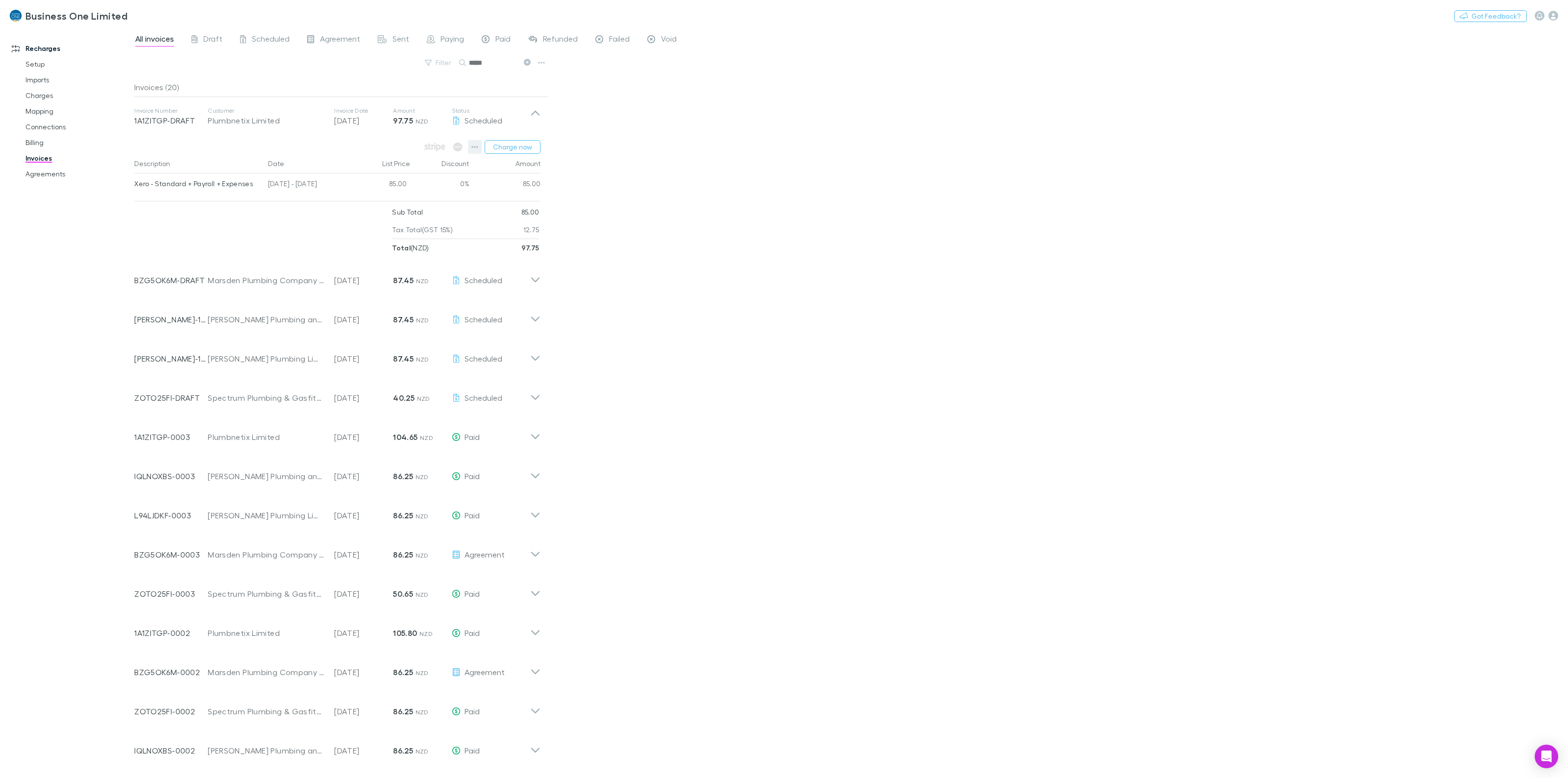
click at [473, 146] on icon "button" at bounding box center [475, 147] width 7 height 2
click at [393, 290] on p "View agreement" at bounding box center [415, 285] width 119 height 12
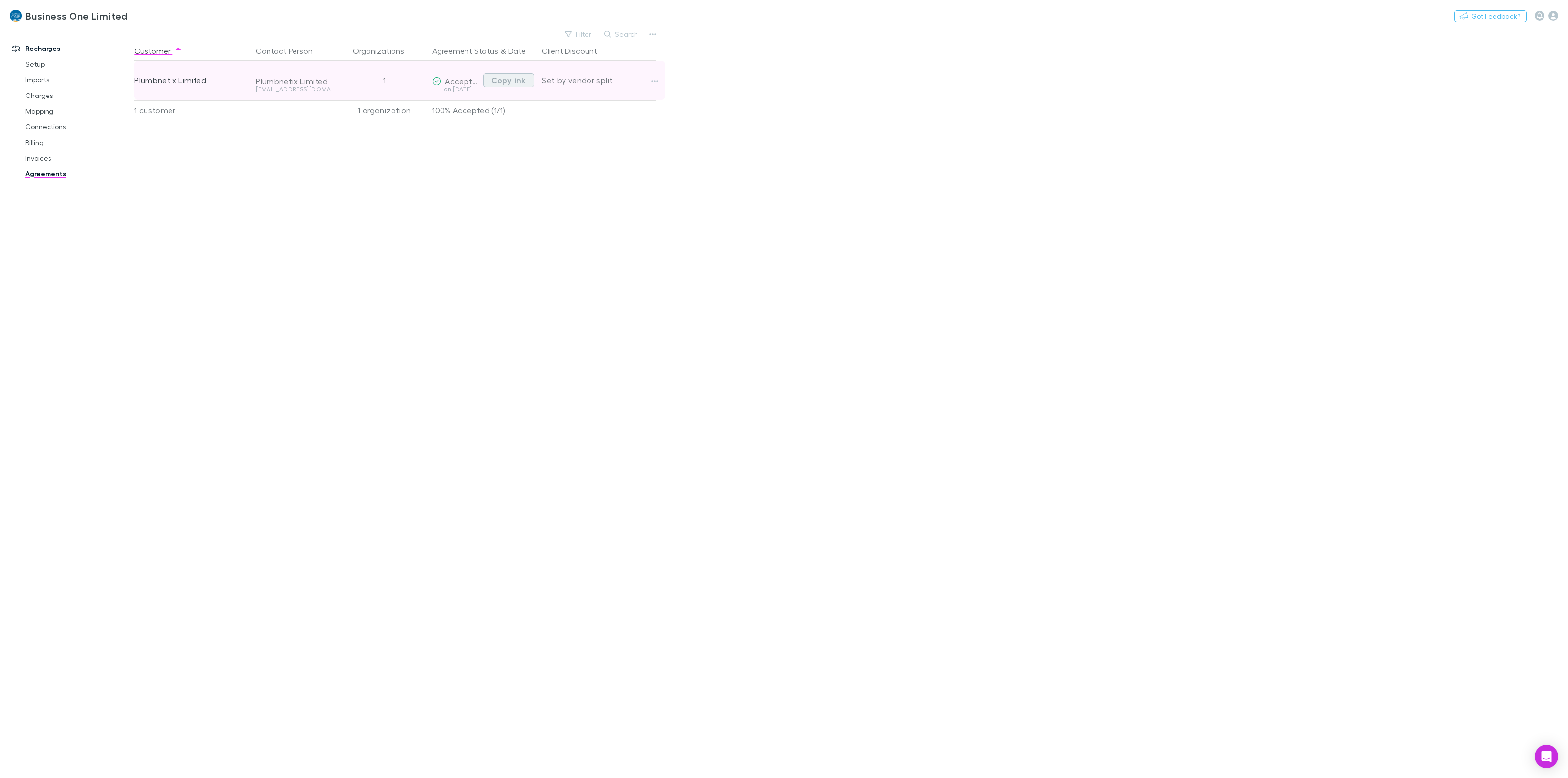
click at [523, 82] on button "Copy link" at bounding box center [508, 80] width 51 height 13
click at [1042, 161] on main "Filter Search Customer Contact Person Organizations Agreement Status & Date Cli…" at bounding box center [850, 402] width 1433 height 750
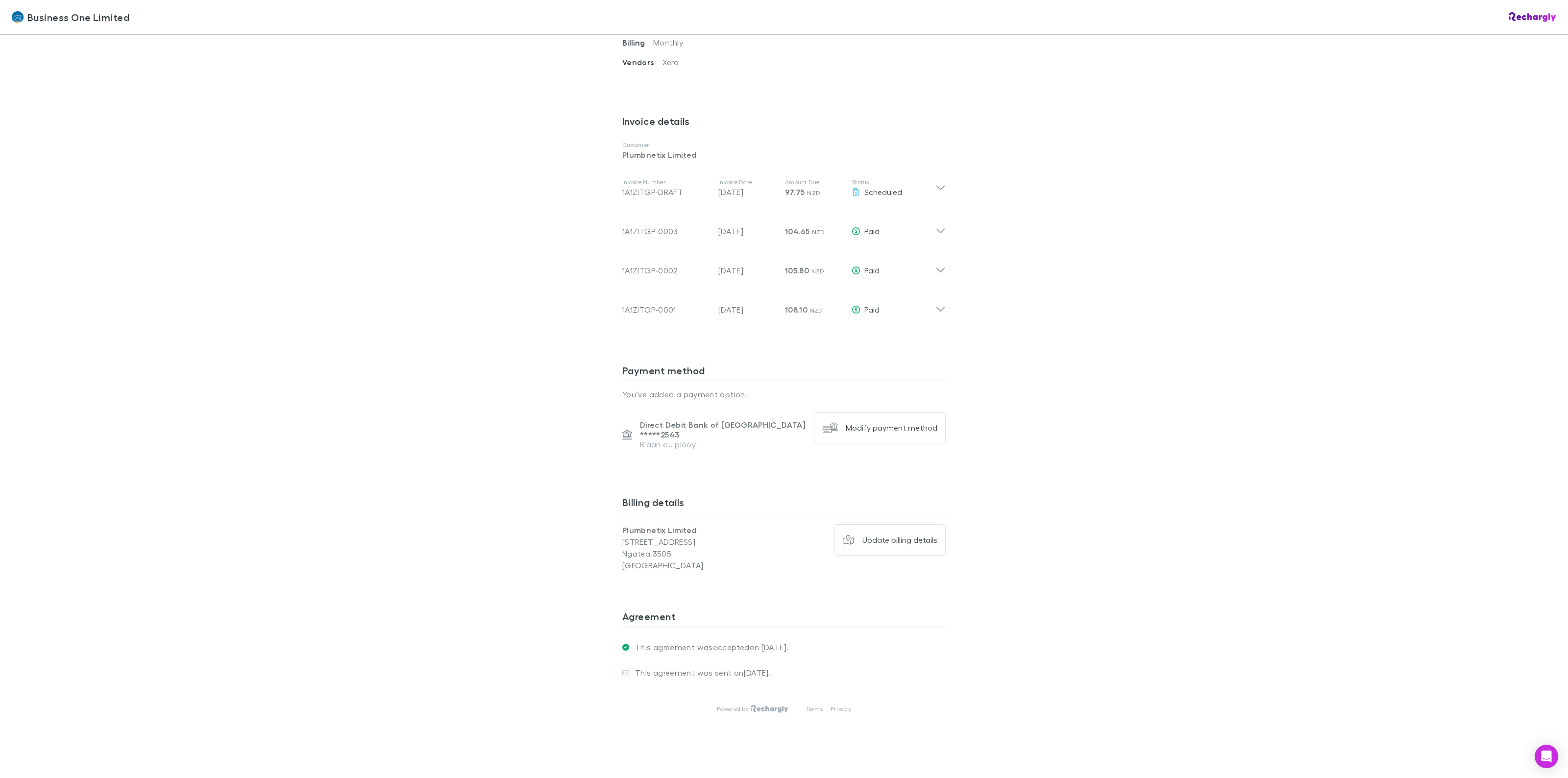
scroll to position [444, 0]
click at [409, 420] on div "Business One Limited Business One Limited Software subscriptions agreement Busi…" at bounding box center [784, 389] width 1568 height 778
